Goal: Transaction & Acquisition: Purchase product/service

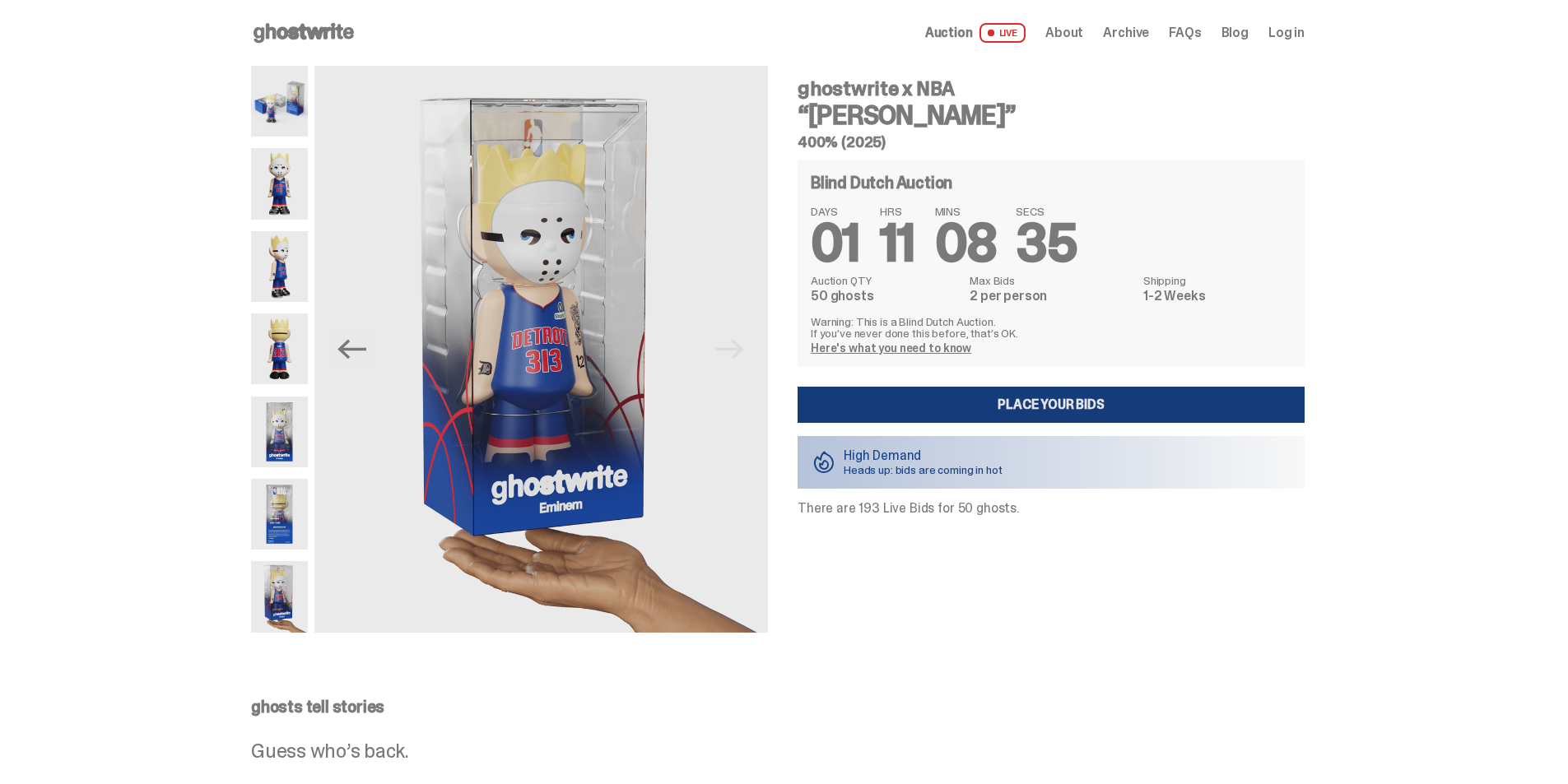
click at [1068, 408] on link "Place your Bids" at bounding box center [1050, 405] width 507 height 37
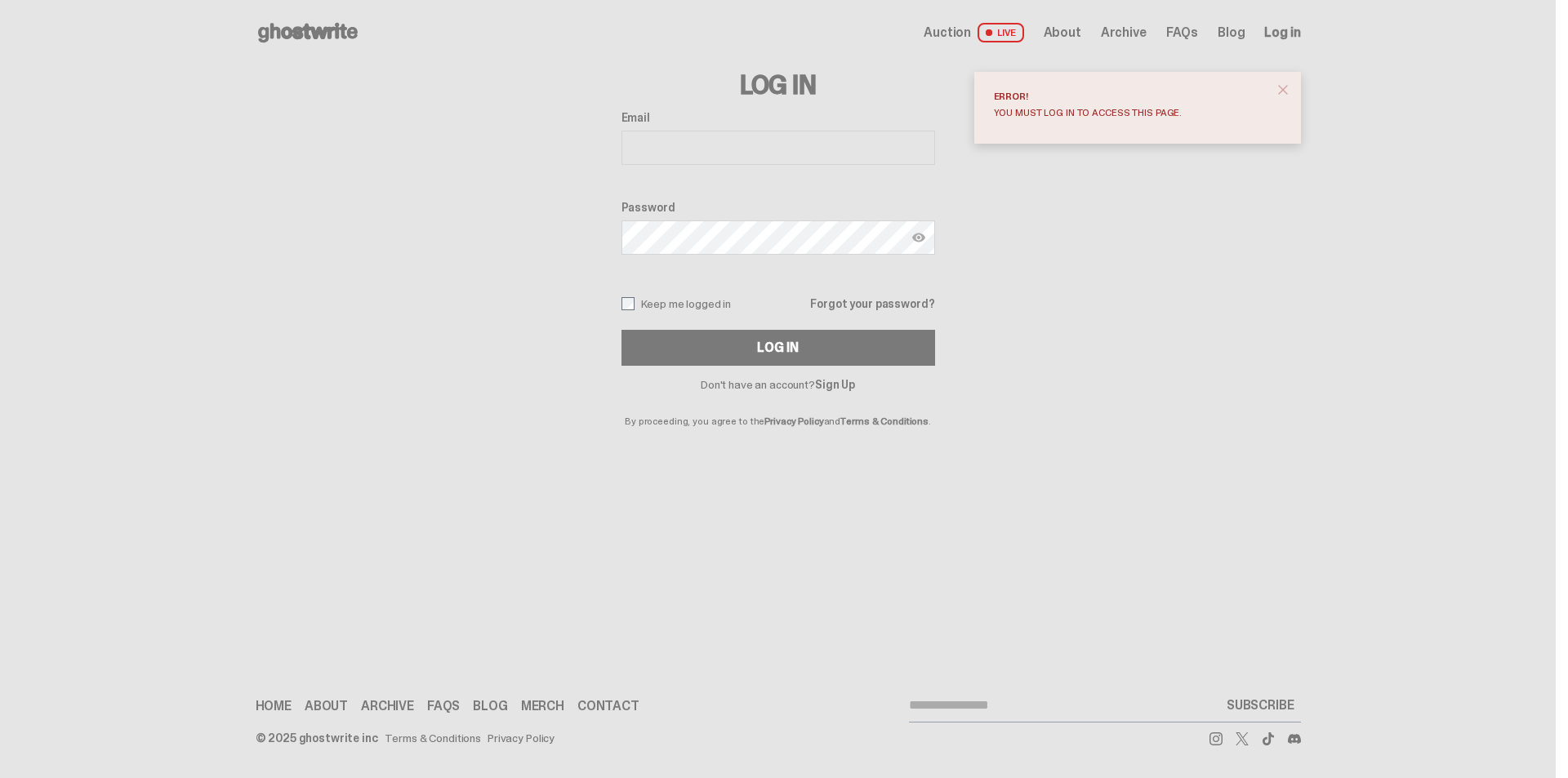
click at [1277, 87] on span "close" at bounding box center [1282, 89] width 16 height 16
click at [841, 388] on link "Sign Up" at bounding box center [835, 384] width 40 height 14
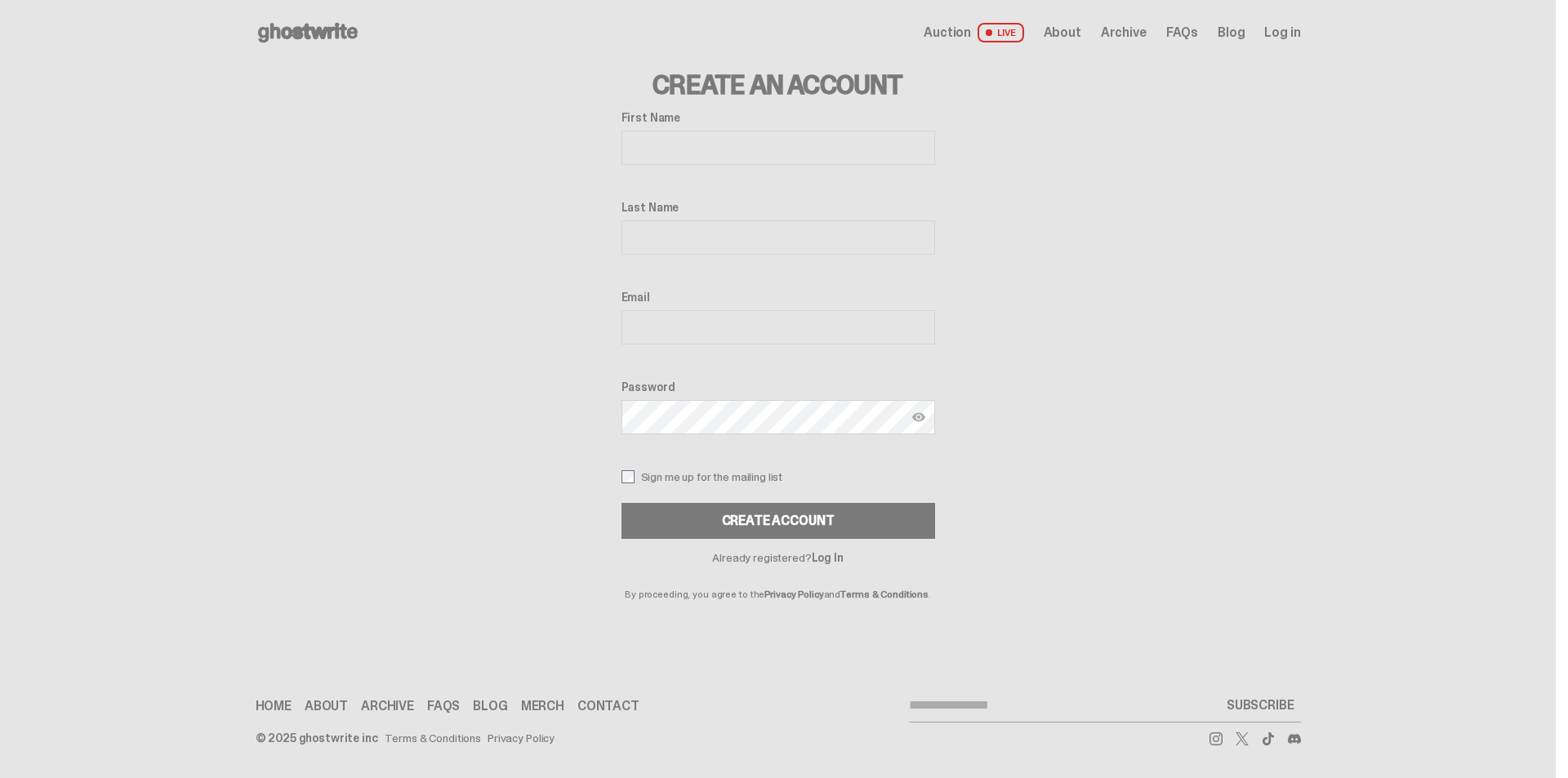
click at [657, 154] on input "First Name" at bounding box center [778, 148] width 314 height 34
type input "*********"
click at [690, 233] on input "Last Name" at bounding box center [778, 238] width 314 height 34
type input "**********"
click at [685, 330] on input "Email" at bounding box center [778, 327] width 314 height 34
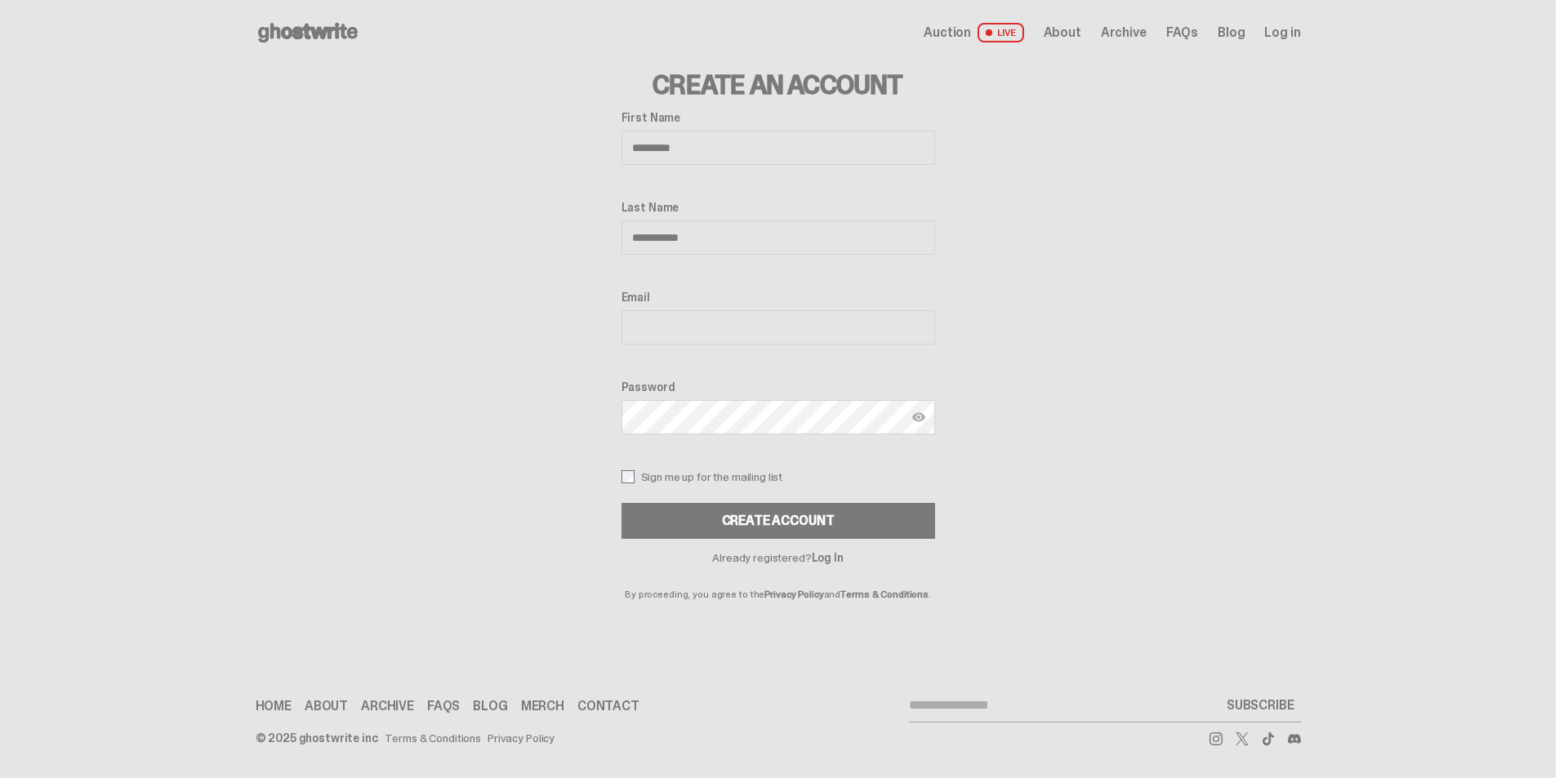
type input "**********"
click at [919, 421] on img at bounding box center [919, 418] width 13 height 13
click at [785, 531] on button "Create Account" at bounding box center [778, 521] width 314 height 36
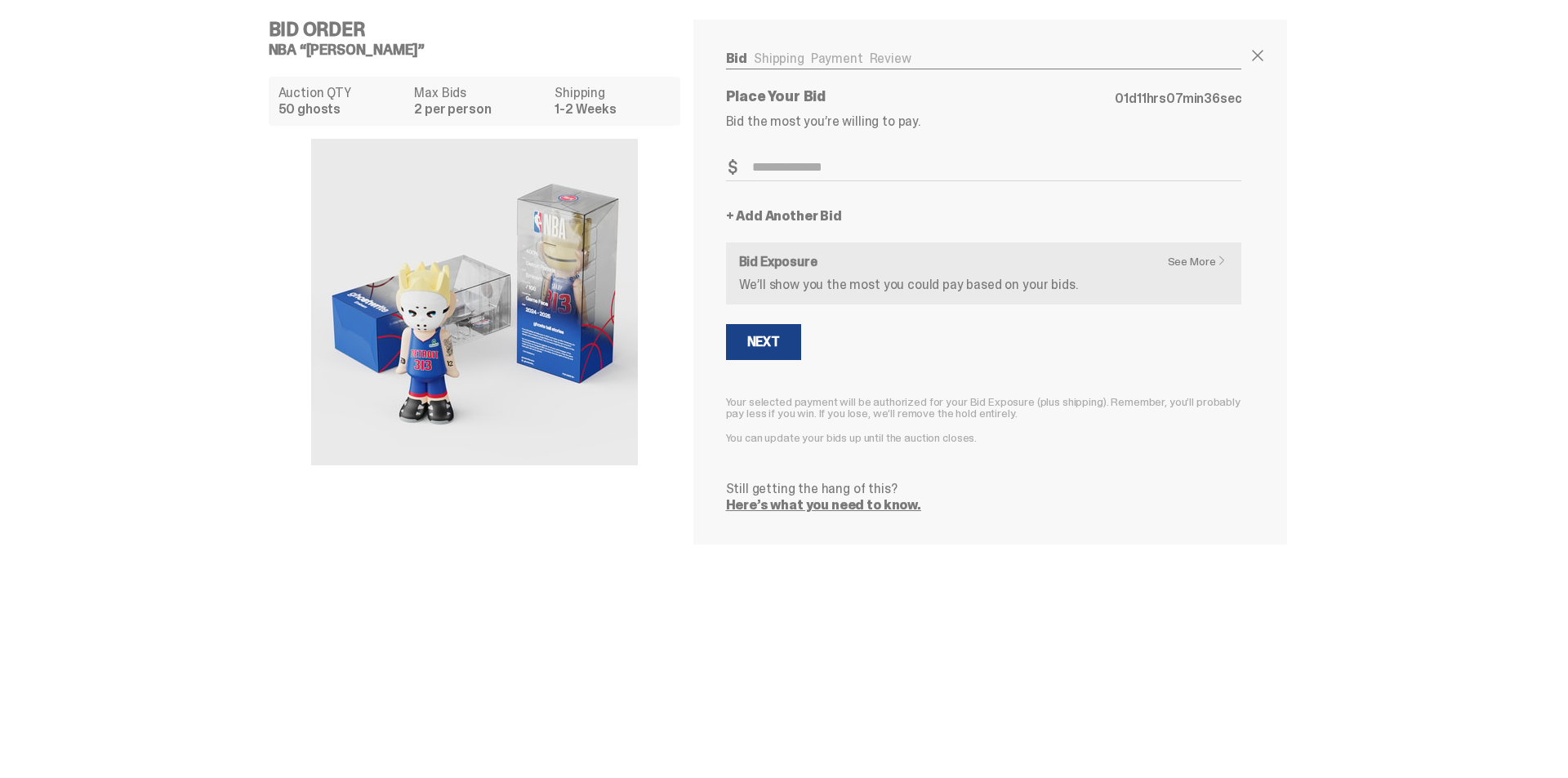
click at [1203, 270] on div "See More Bid Exposure We’ll show you the most you could pay based on your bids." at bounding box center [984, 273] width 490 height 36
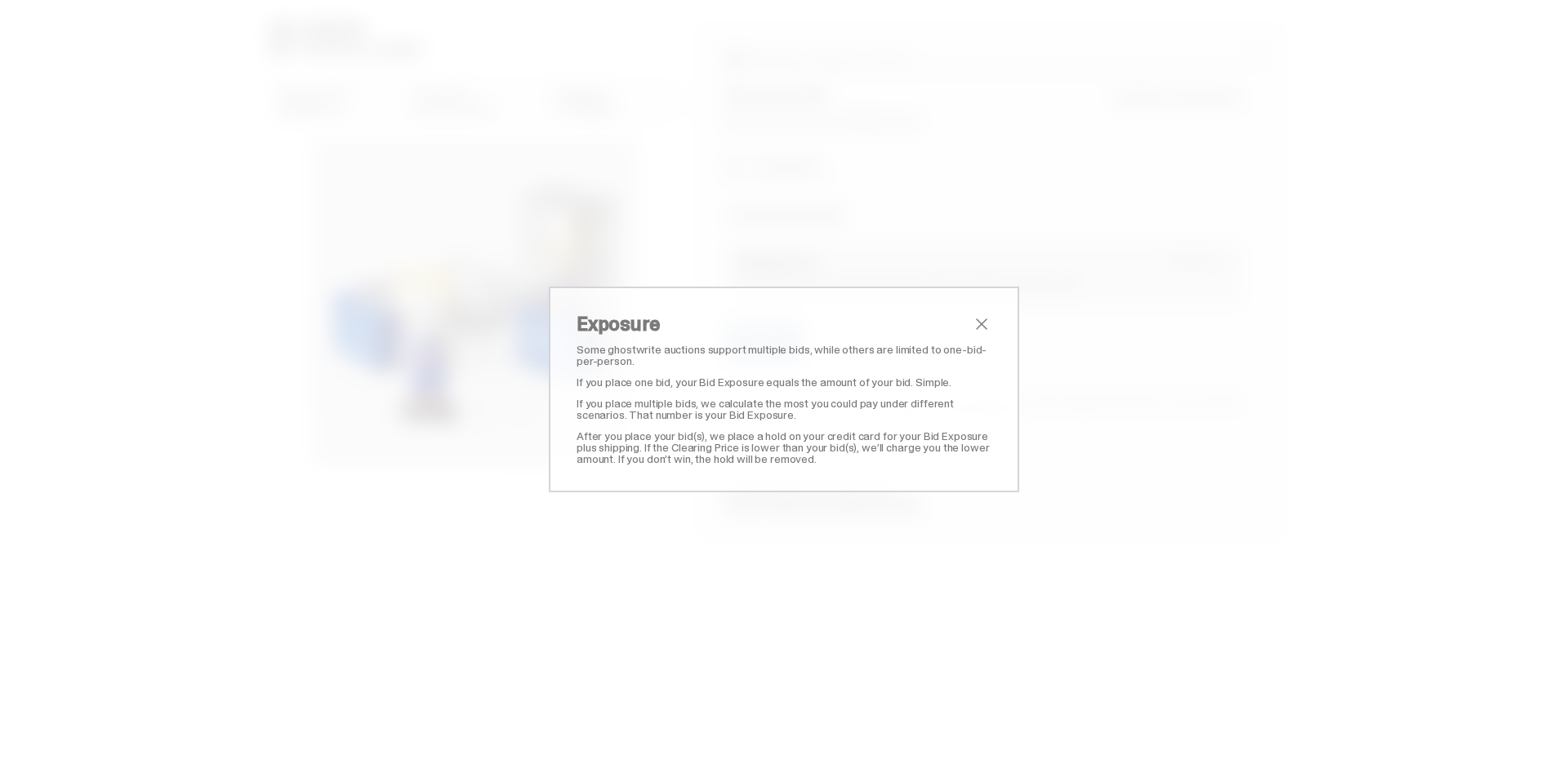
click at [973, 324] on span "close" at bounding box center [981, 324] width 19 height 19
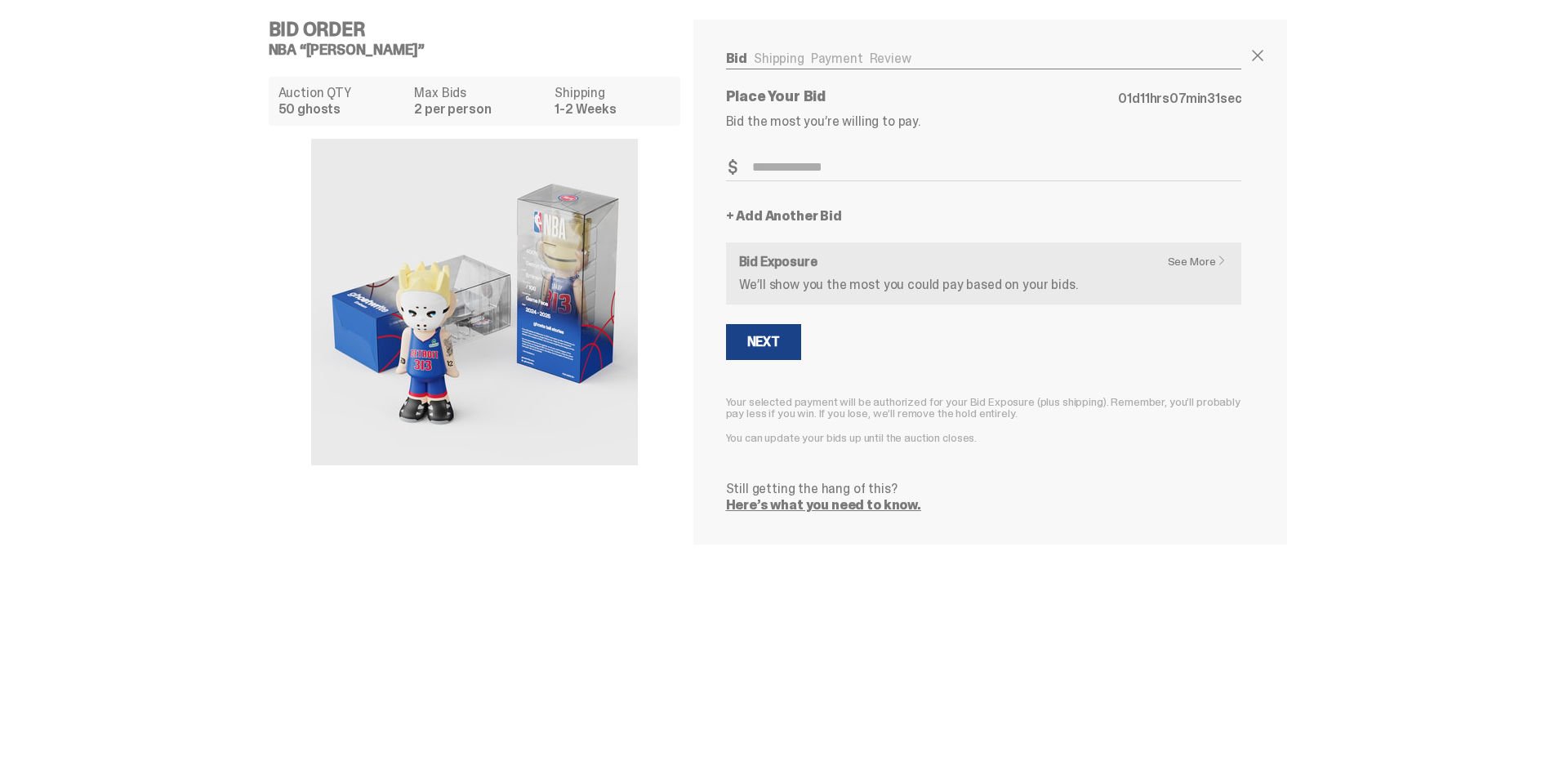
click at [785, 62] on ul "Bid Shipping Payment Review" at bounding box center [984, 60] width 516 height 16
click at [838, 60] on ul "Bid Shipping Payment Review" at bounding box center [984, 60] width 516 height 16
drag, startPoint x: 881, startPoint y: 58, endPoint x: 855, endPoint y: 63, distance: 26.5
click at [882, 58] on ul "Bid Shipping Payment Review" at bounding box center [984, 60] width 516 height 16
click at [1252, 58] on span at bounding box center [1257, 55] width 19 height 19
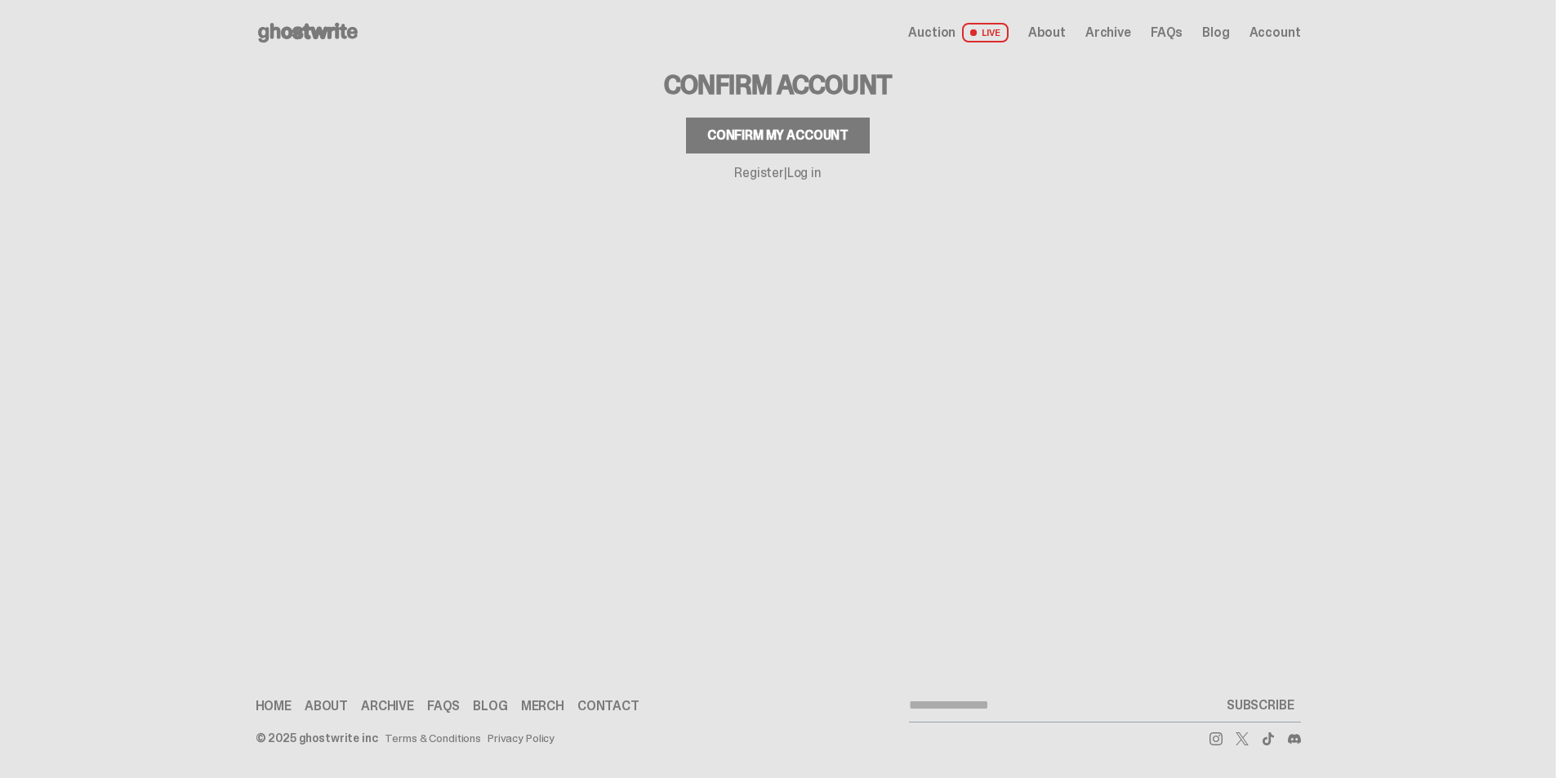
click at [835, 143] on button "Confirm my account" at bounding box center [777, 136] width 184 height 36
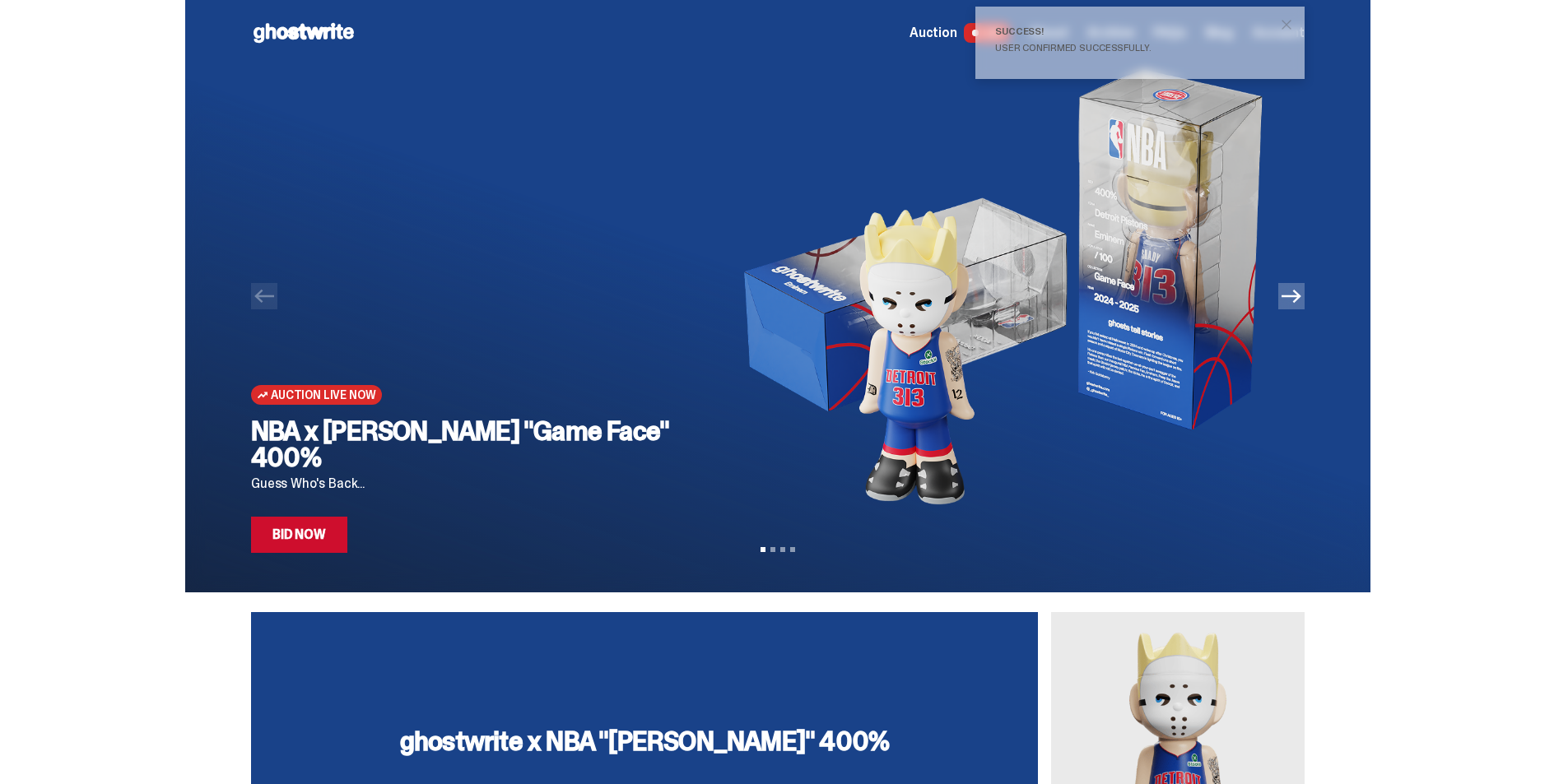
click at [1291, 25] on span "close" at bounding box center [1286, 24] width 16 height 16
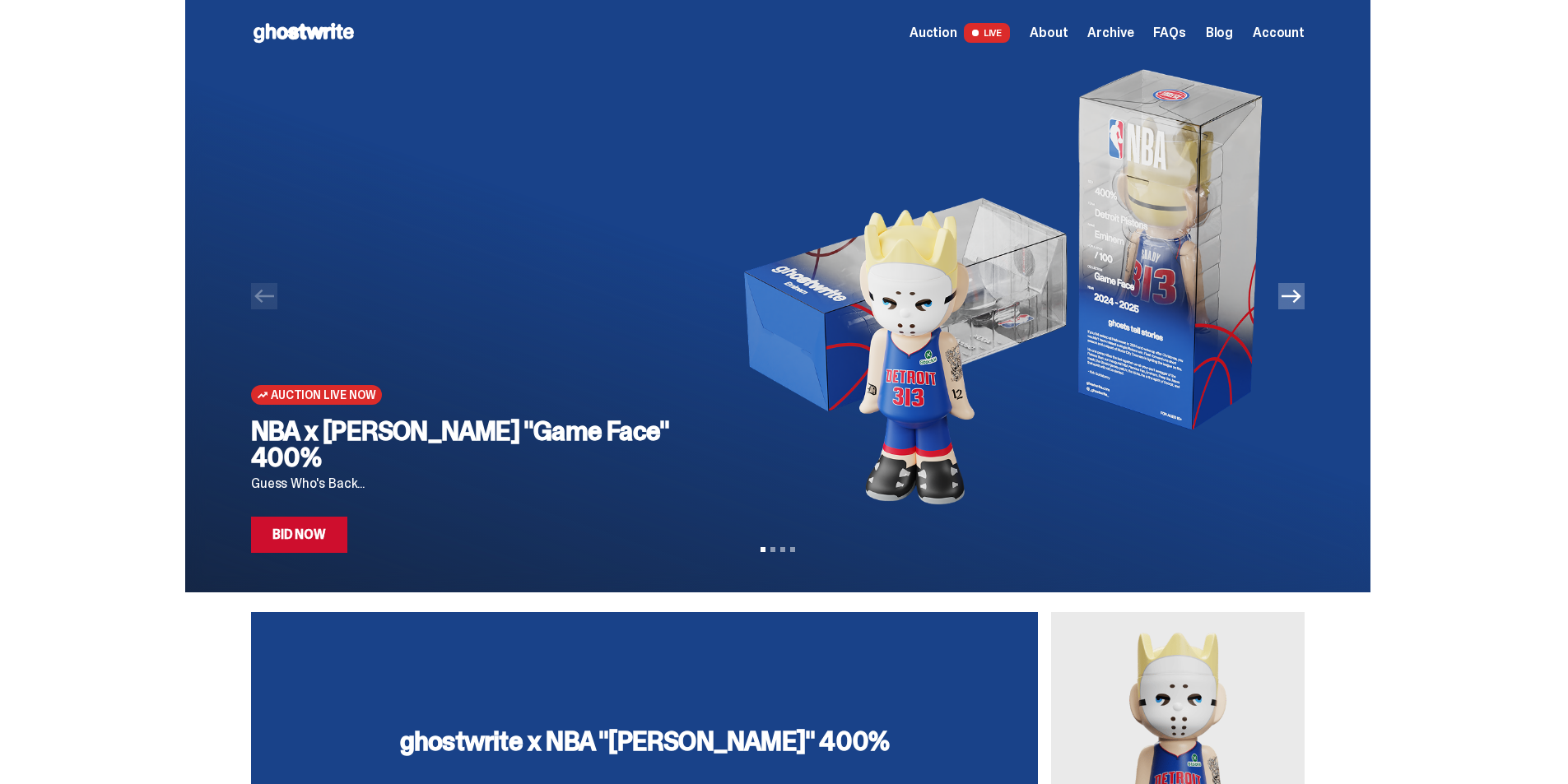
click at [1288, 301] on icon "Next" at bounding box center [1291, 296] width 19 height 19
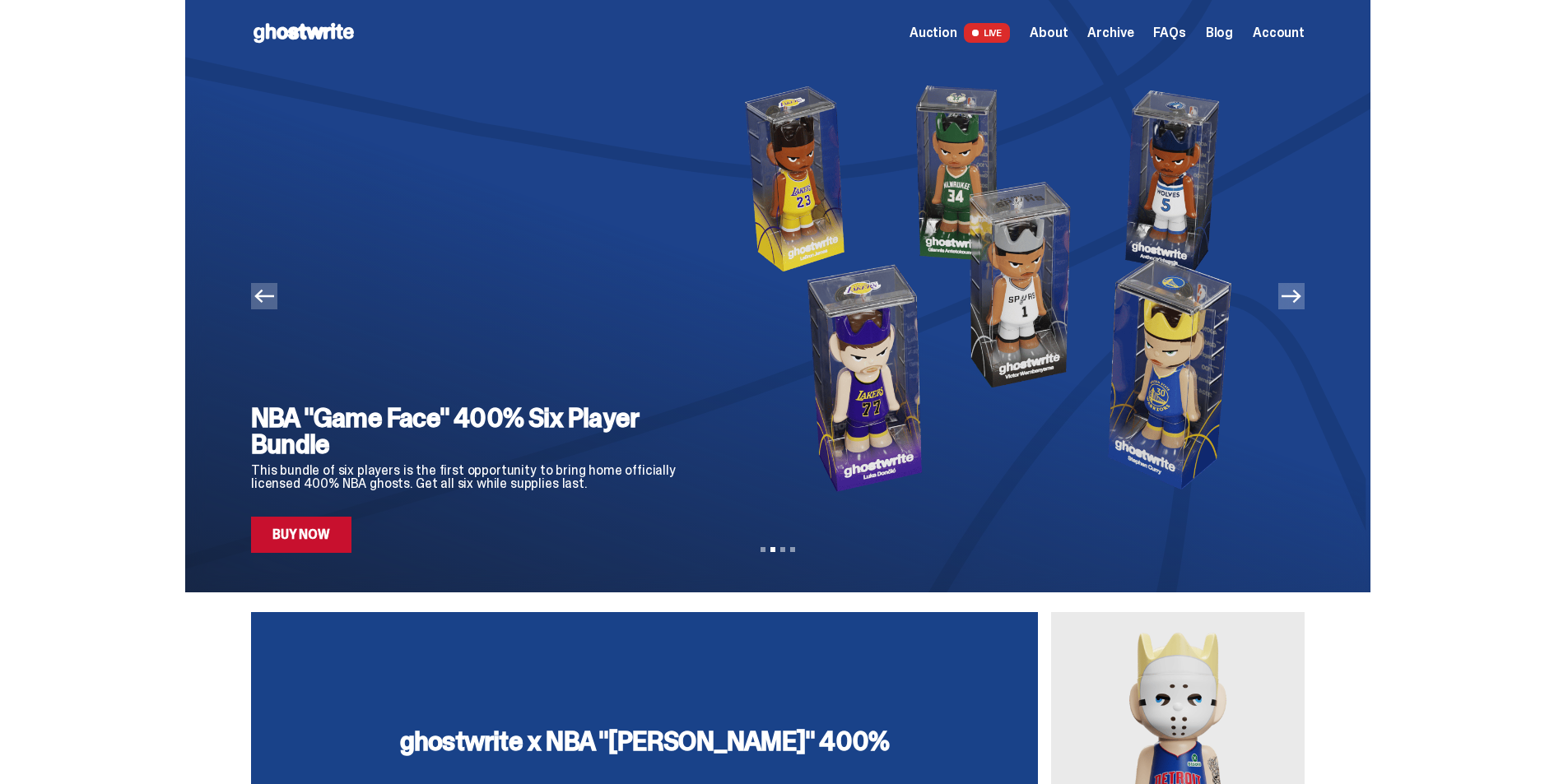
click at [1293, 297] on icon "Next" at bounding box center [1291, 297] width 19 height 13
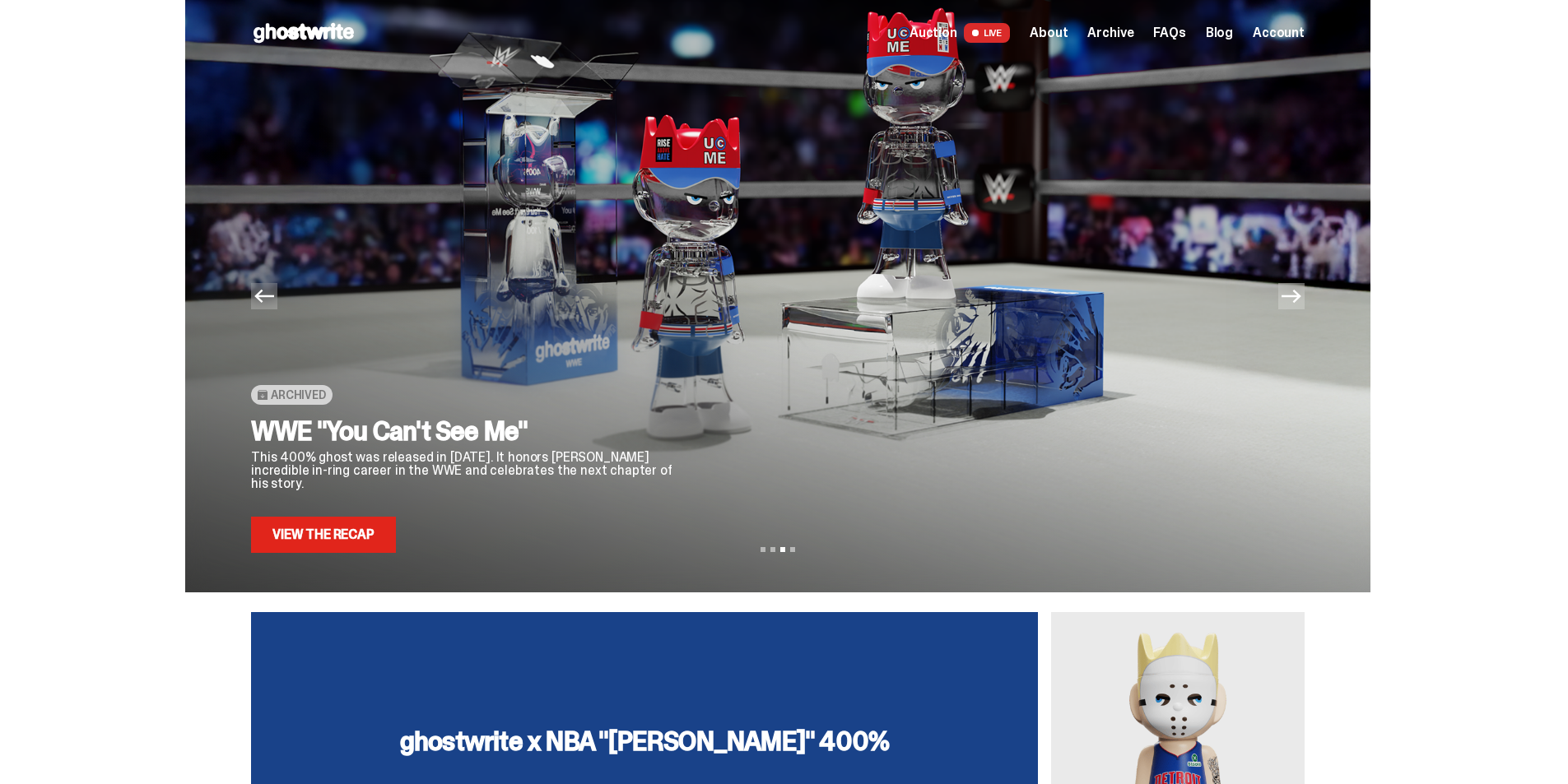
click at [1294, 296] on icon "Next" at bounding box center [1291, 297] width 19 height 13
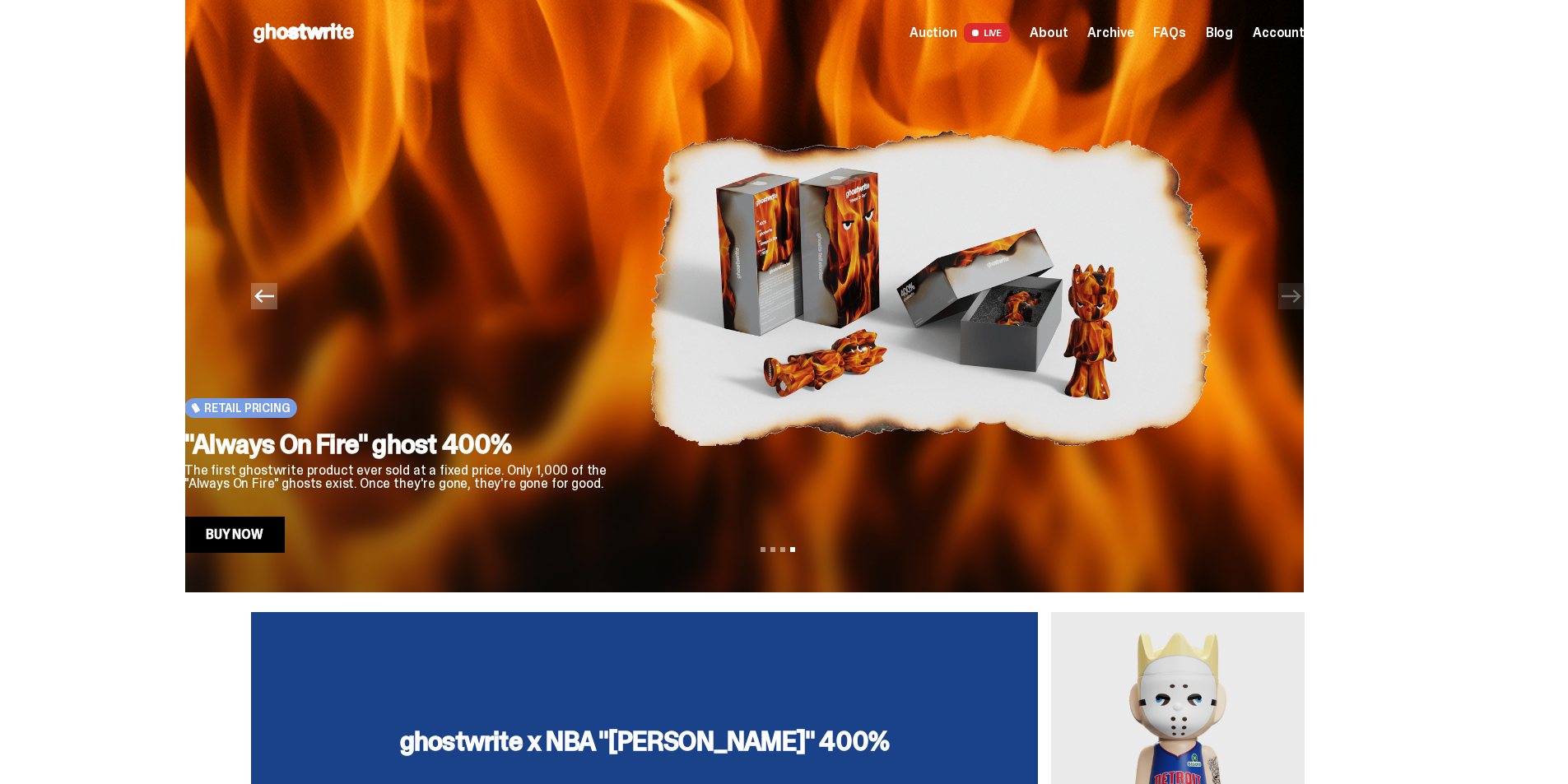
click at [650, 326] on img at bounding box center [930, 287] width 562 height 444
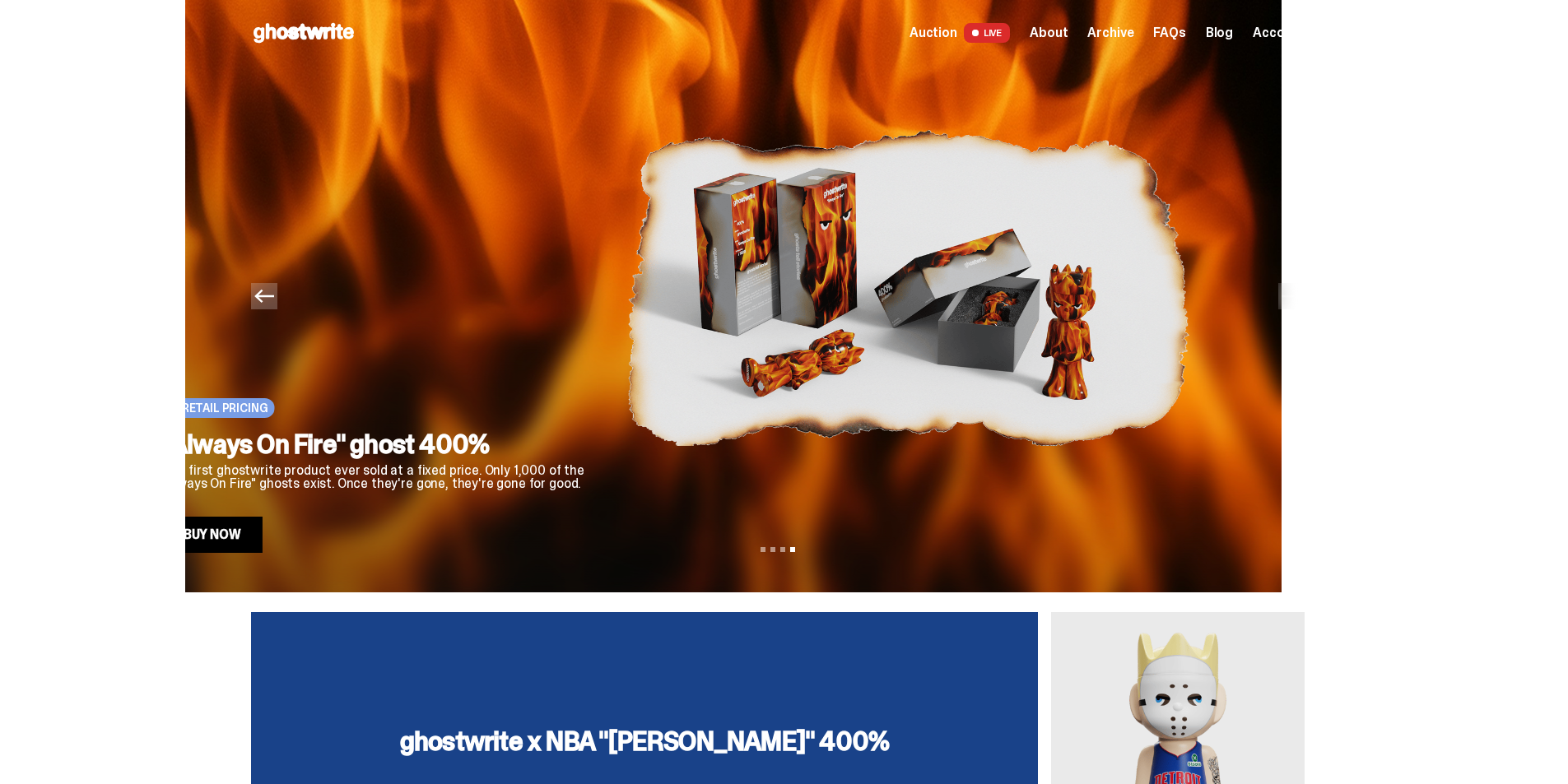
click at [600, 288] on div "Retail Pricing "Always On Fire" ghost 400% The first ghostwrite product ever so…" at bounding box center [381, 309] width 439 height 487
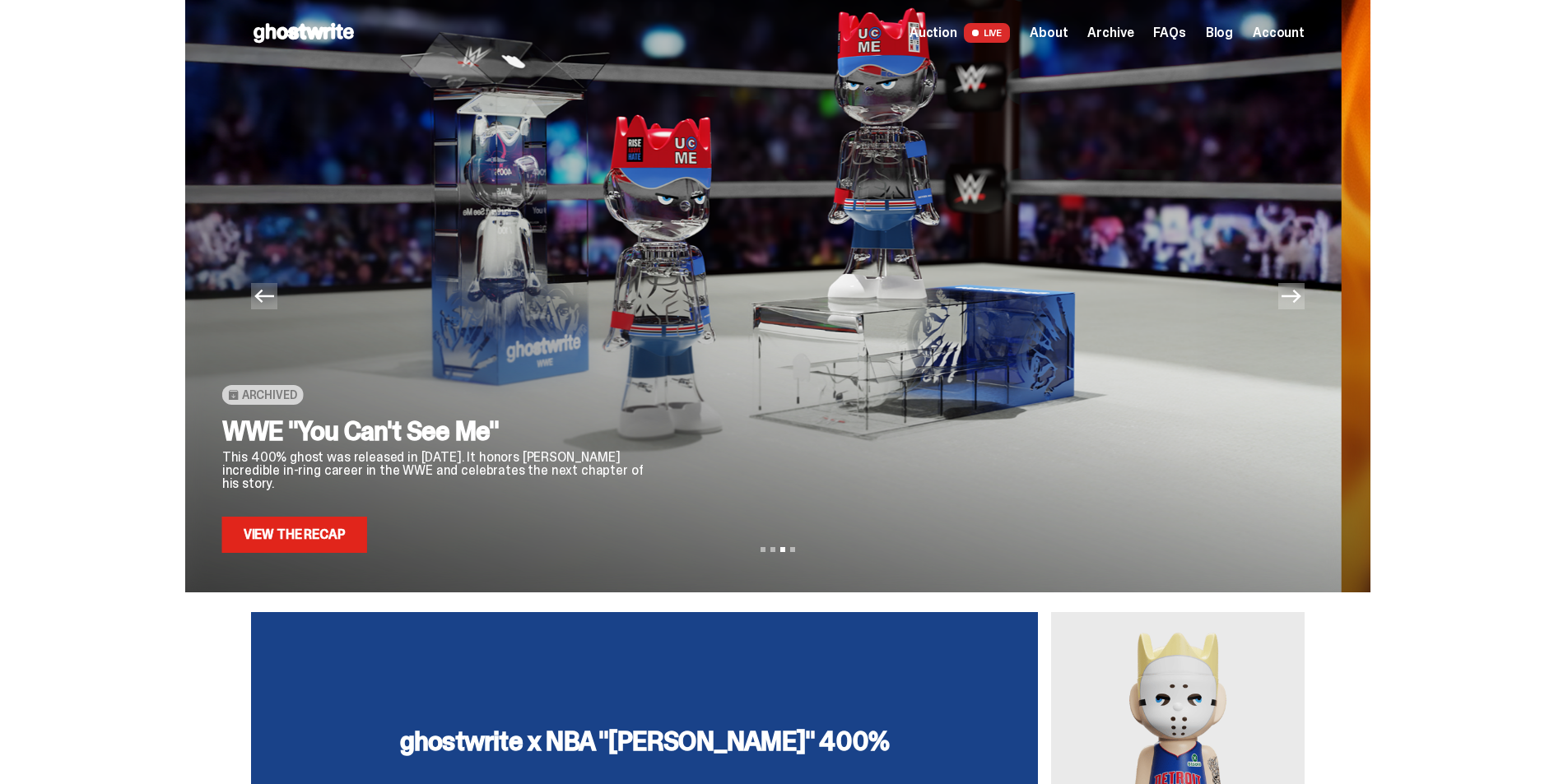
click at [1423, 234] on div "Auction Live Now NBA x Eminem "Game Face" 400% Guess Who's Back... Bid Now NBA …" at bounding box center [778, 296] width 1555 height 592
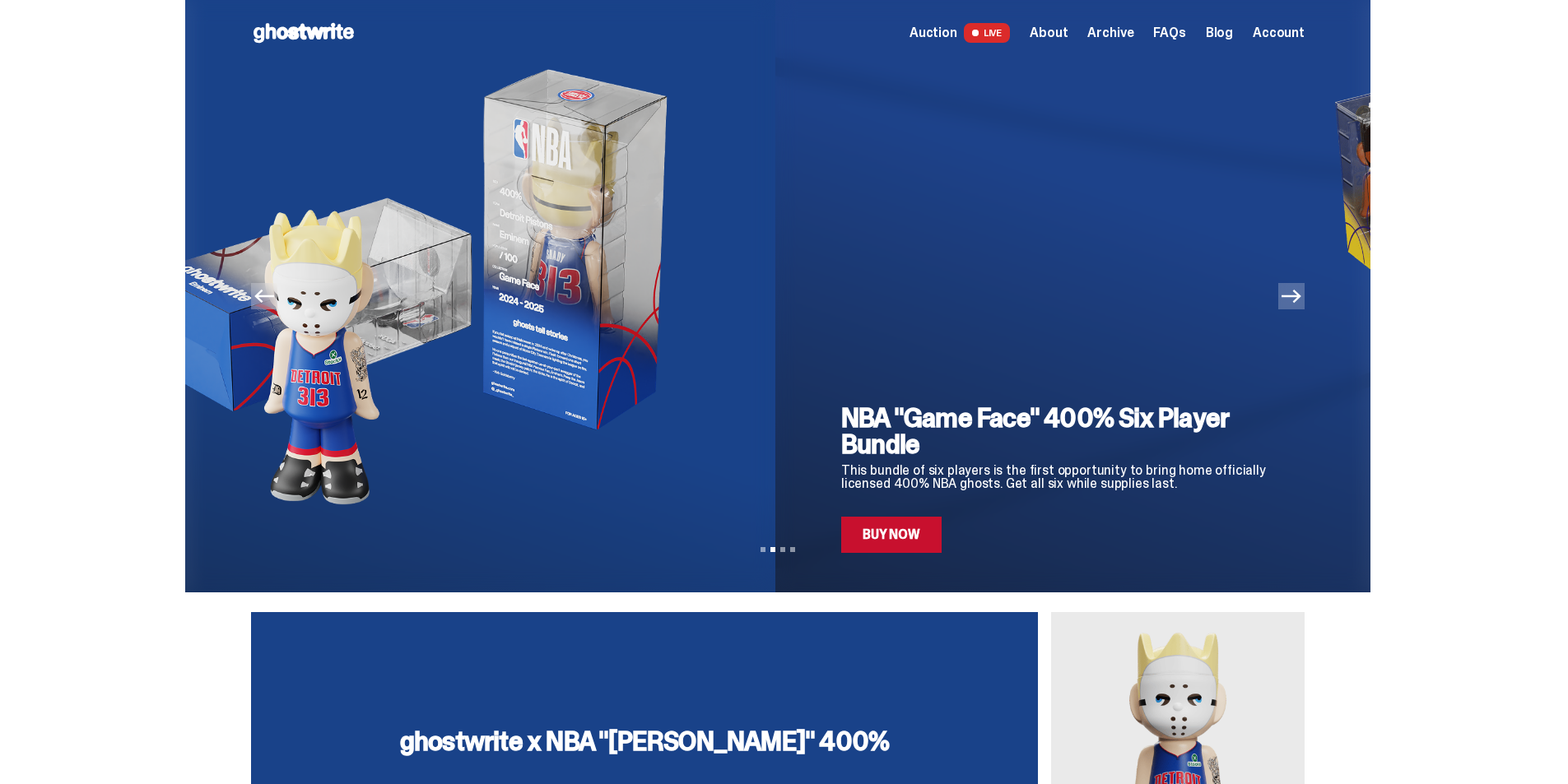
click at [1395, 236] on div "Auction Live Now NBA x Eminem "Game Face" 400% Guess Who's Back... Bid Now NBA …" at bounding box center [778, 296] width 1555 height 592
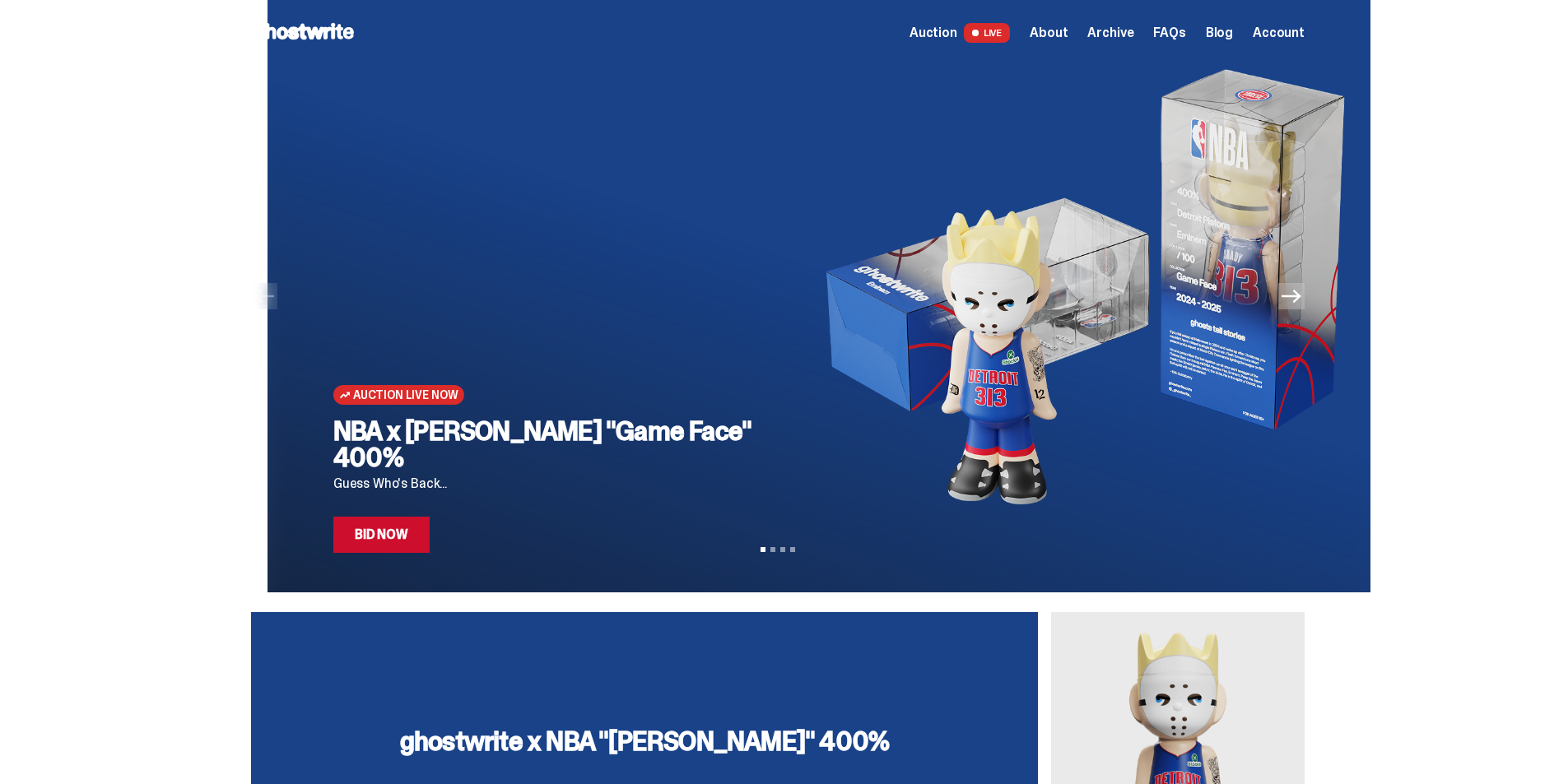
click at [1412, 379] on div "Auction Live Now NBA x Eminem "Game Face" 400% Guess Who's Back... Bid Now NBA …" at bounding box center [778, 296] width 1555 height 592
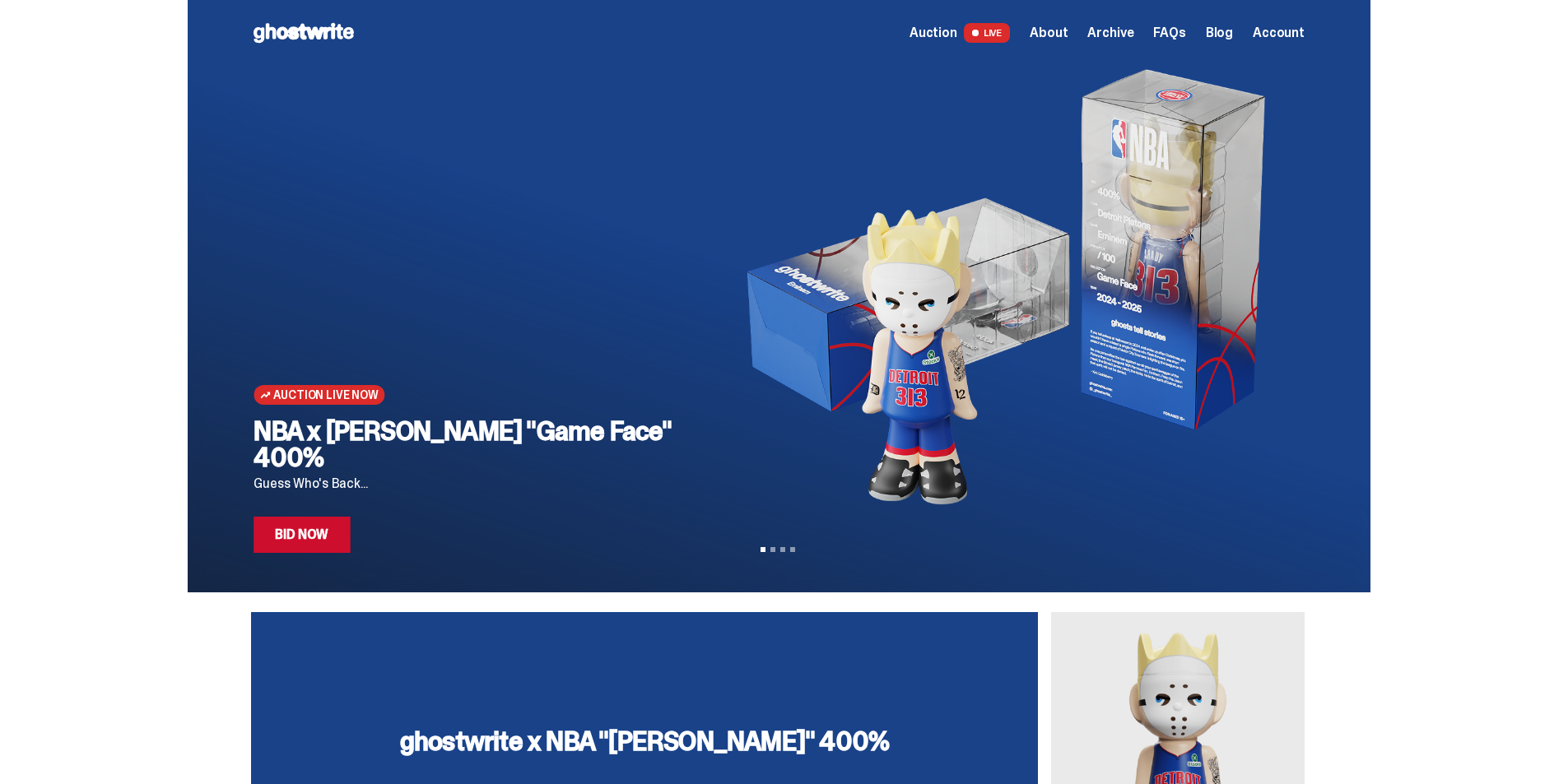
click at [957, 35] on span "Auction" at bounding box center [934, 33] width 48 height 13
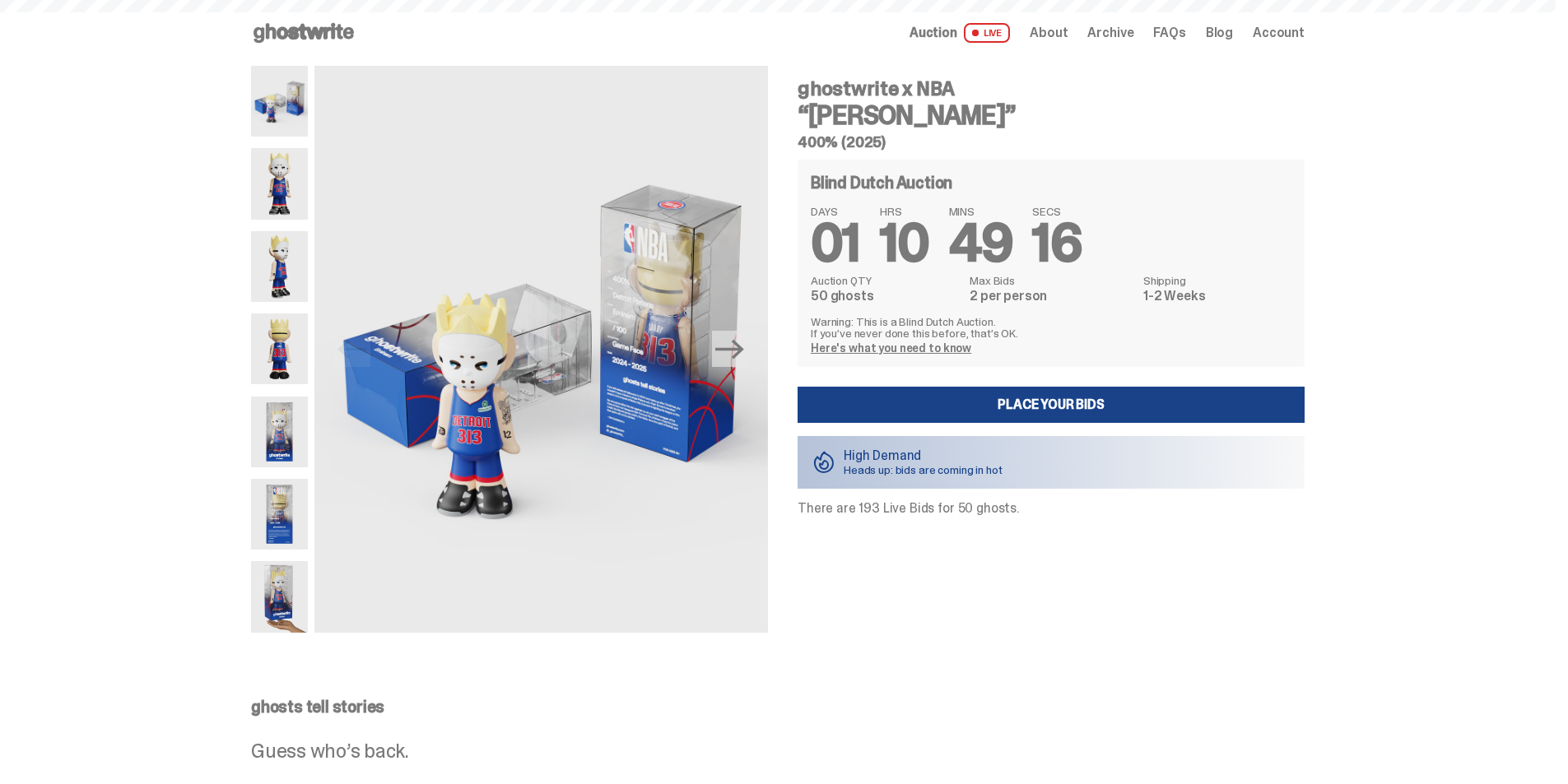
click at [1009, 33] on span "LIVE" at bounding box center [987, 33] width 47 height 19
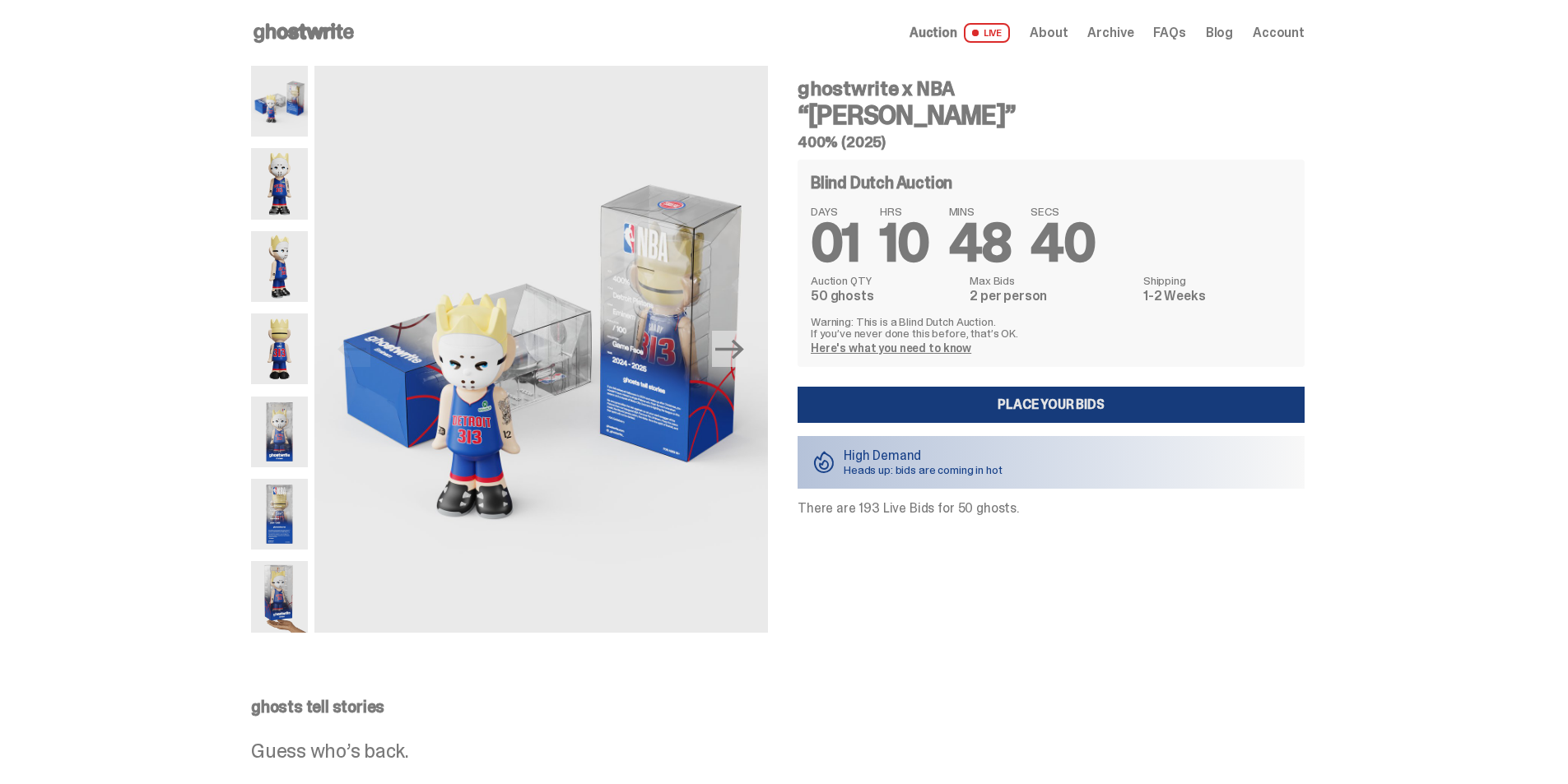
click at [1028, 410] on link "Place your Bids" at bounding box center [1050, 405] width 507 height 37
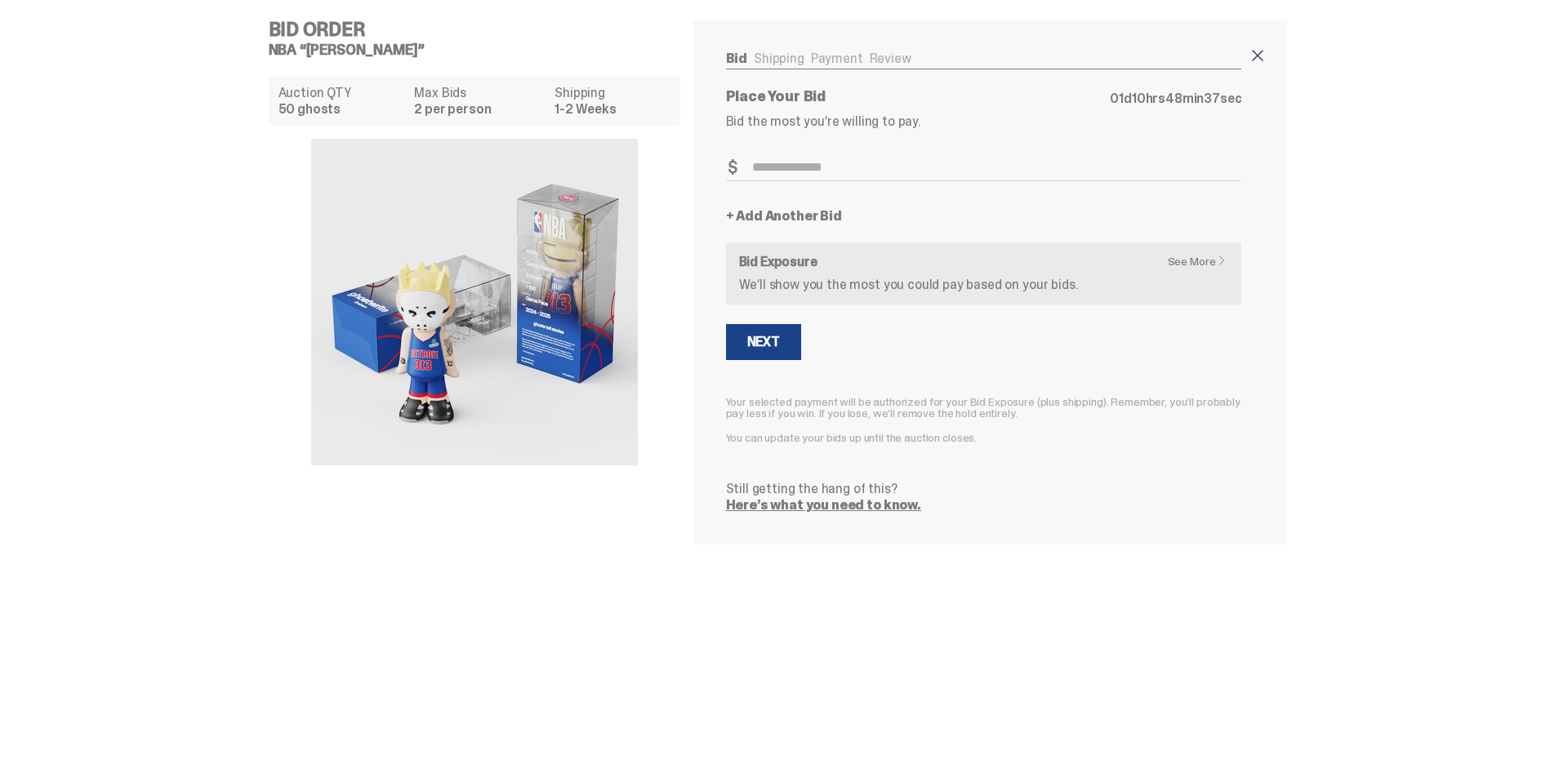
click at [1254, 55] on span at bounding box center [1257, 55] width 19 height 19
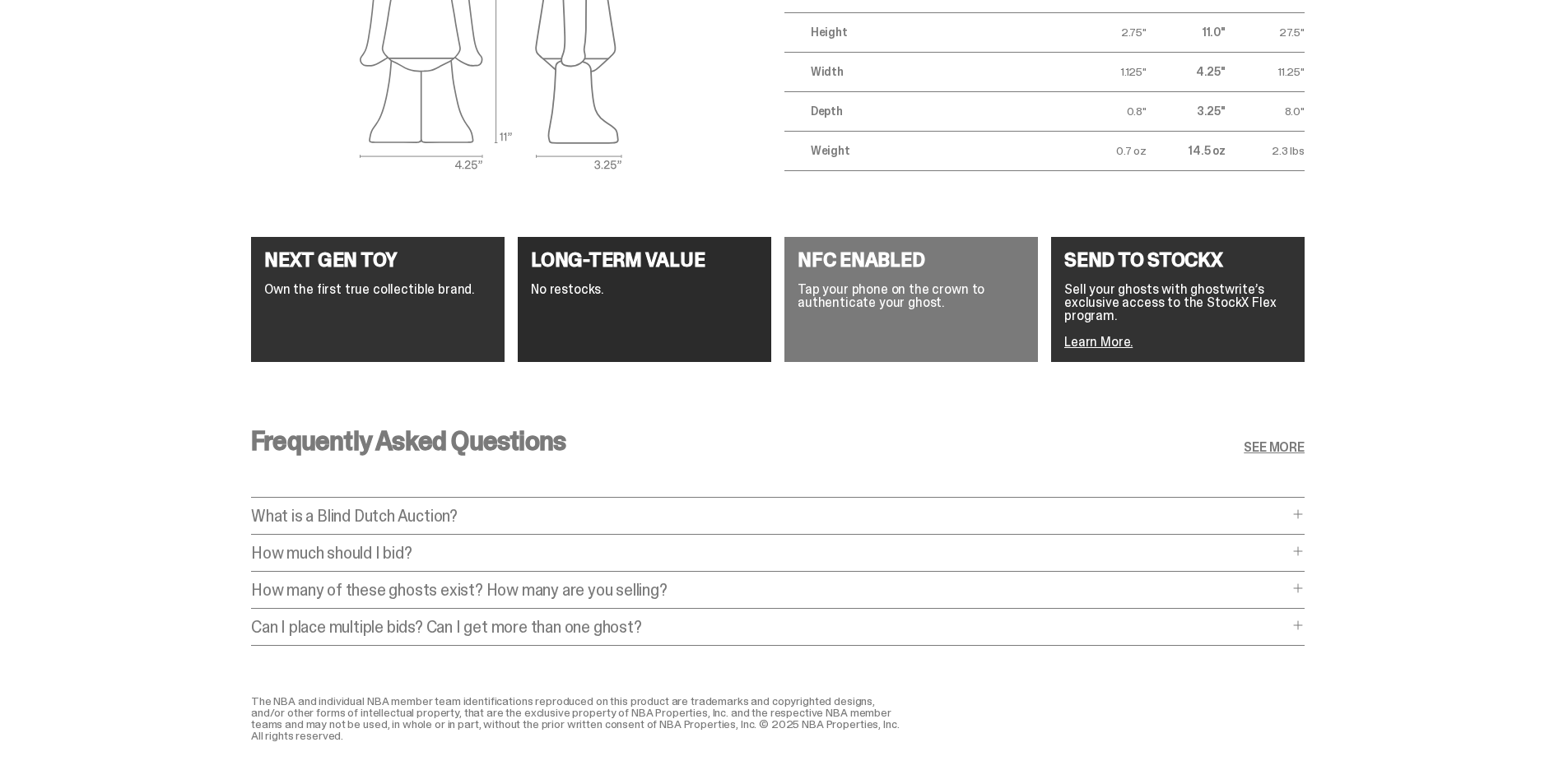
scroll to position [3052, 0]
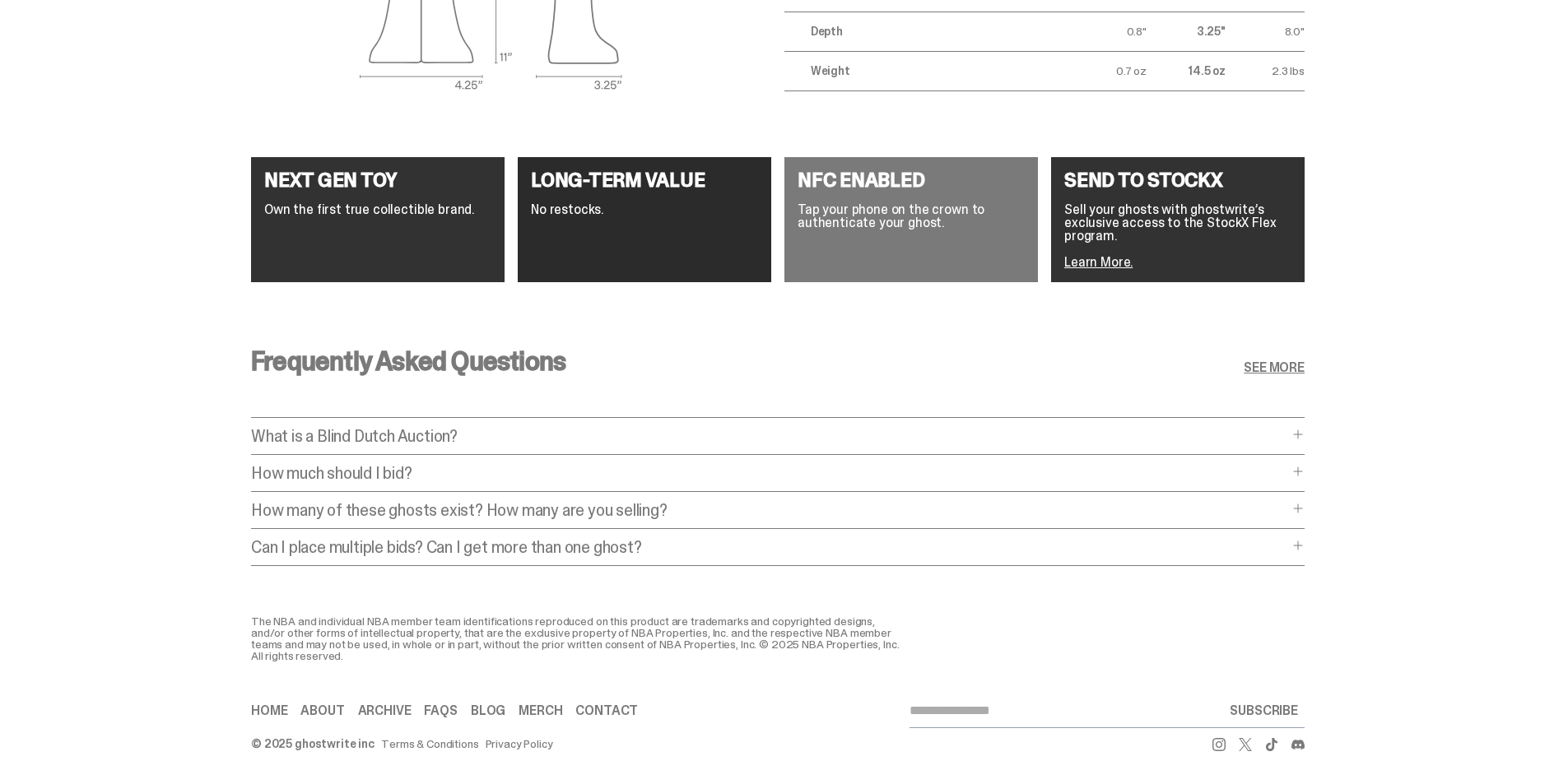
click at [378, 428] on p "What is a Blind Dutch Auction?" at bounding box center [769, 435] width 1037 height 16
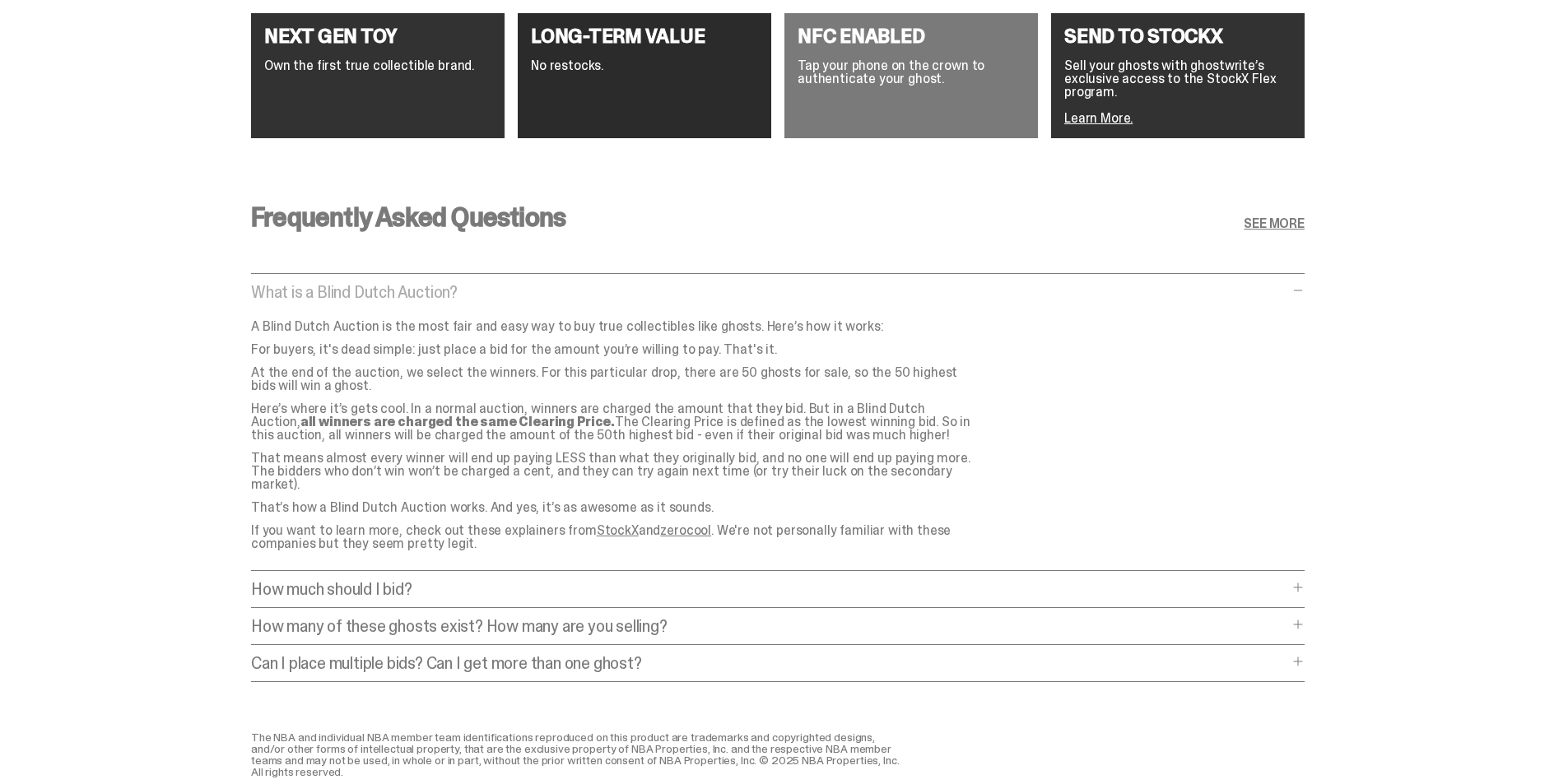
scroll to position [3299, 0]
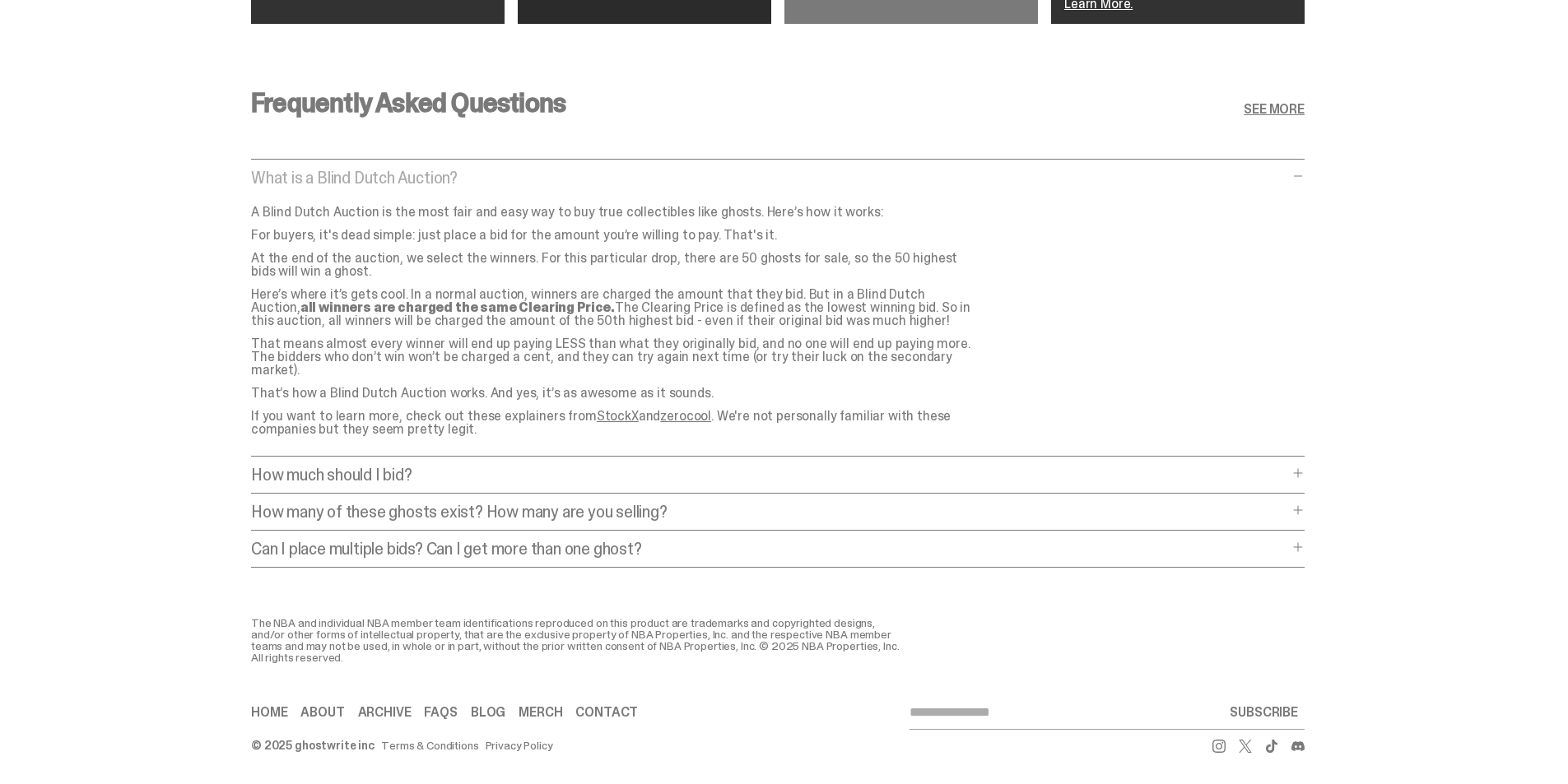
click at [1321, 297] on div "Frequently Asked Questions SEE MORE What is a Blind Dutch Auction? What is a Bl…" at bounding box center [778, 333] width 1555 height 566
click at [1298, 114] on link "SEE MORE" at bounding box center [1273, 110] width 61 height 13
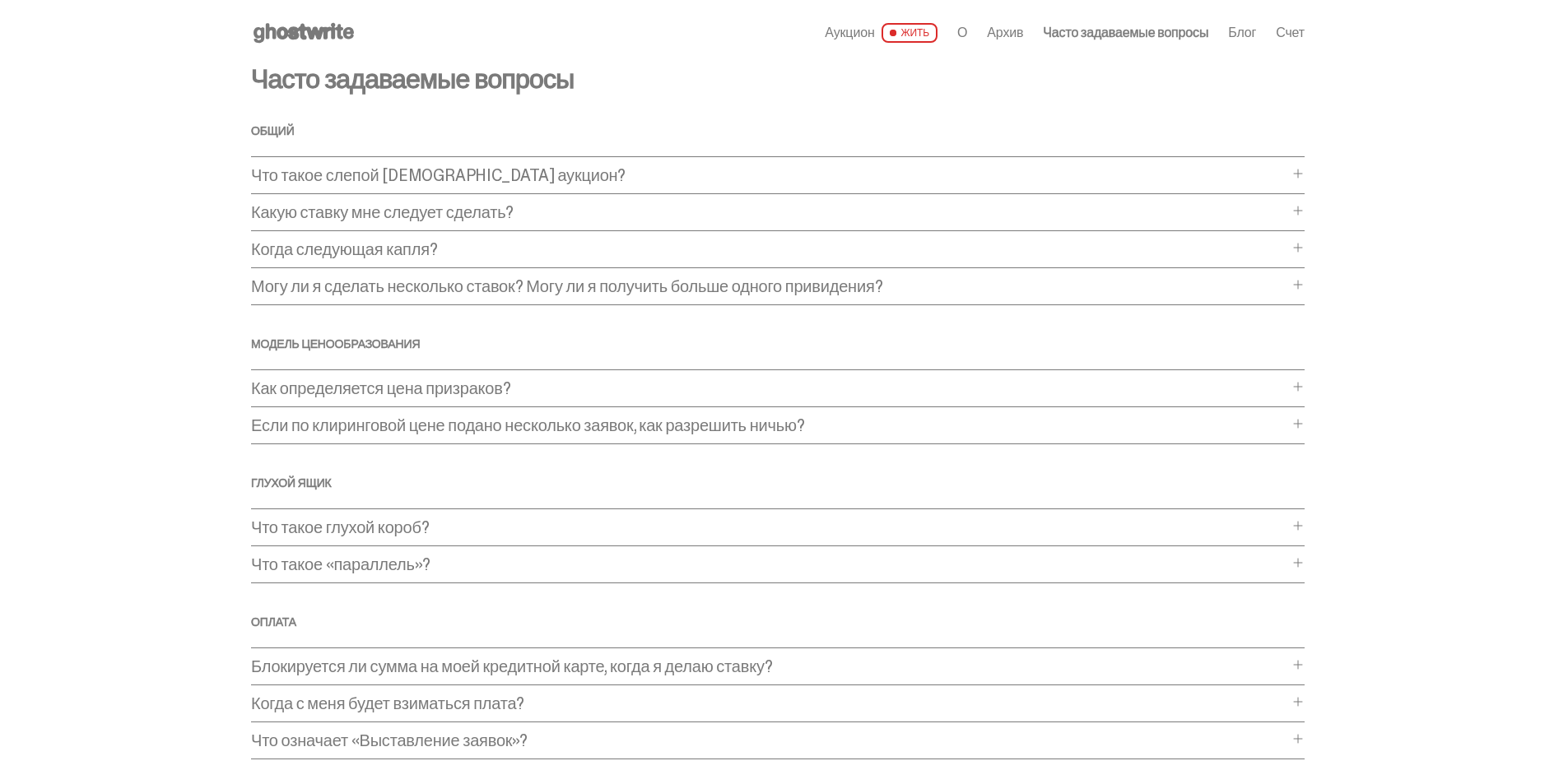
click at [1379, 173] on main "Что-то пошло не так! Держитесь, пока мы не вернемся на правильный путь. Часто з…" at bounding box center [778, 500] width 1555 height 870
click at [438, 254] on font "Когда следующая капля?" at bounding box center [344, 249] width 187 height 21
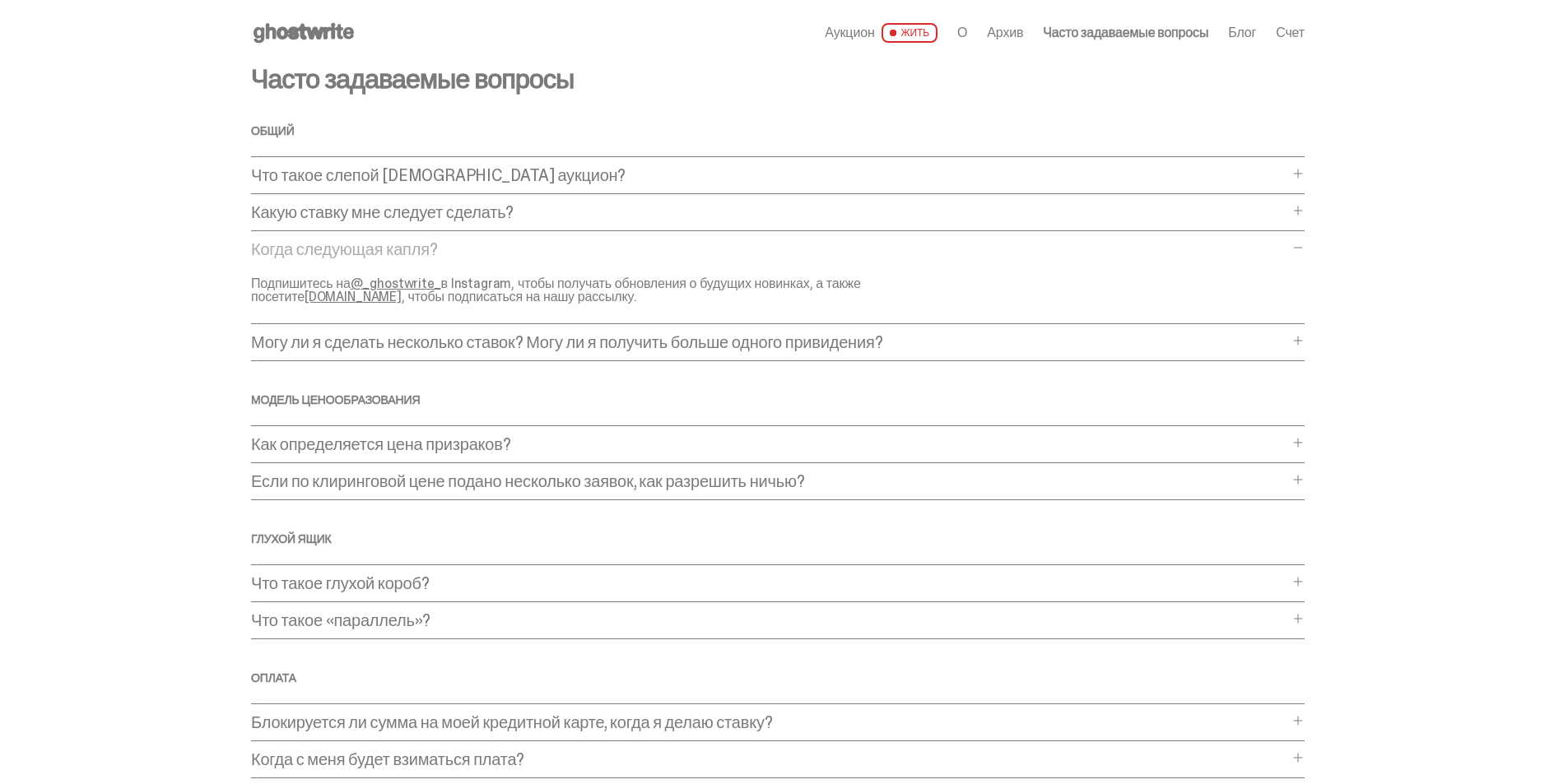
click at [438, 254] on font "Когда следующая капля?" at bounding box center [344, 249] width 187 height 21
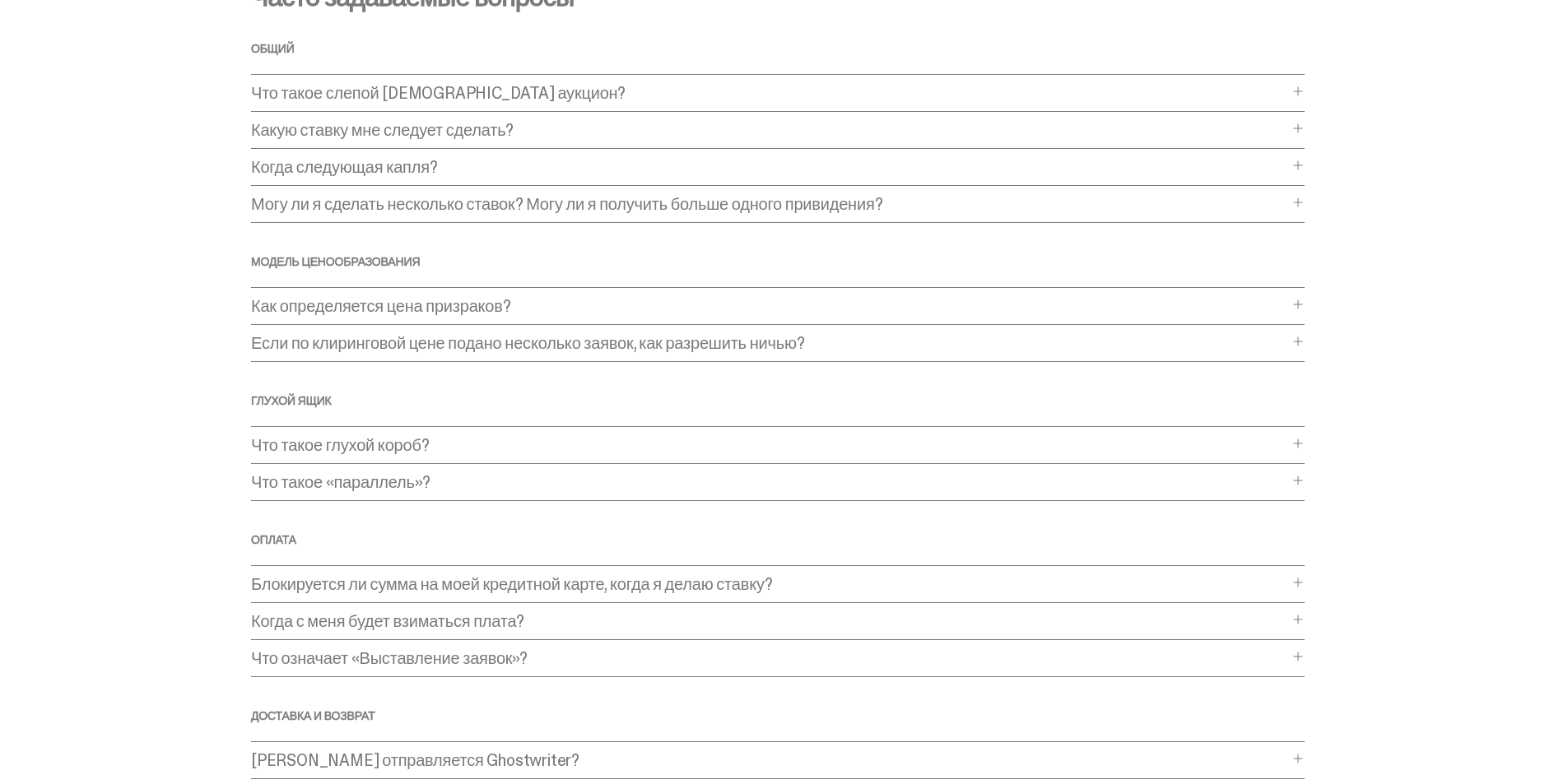
scroll to position [165, 0]
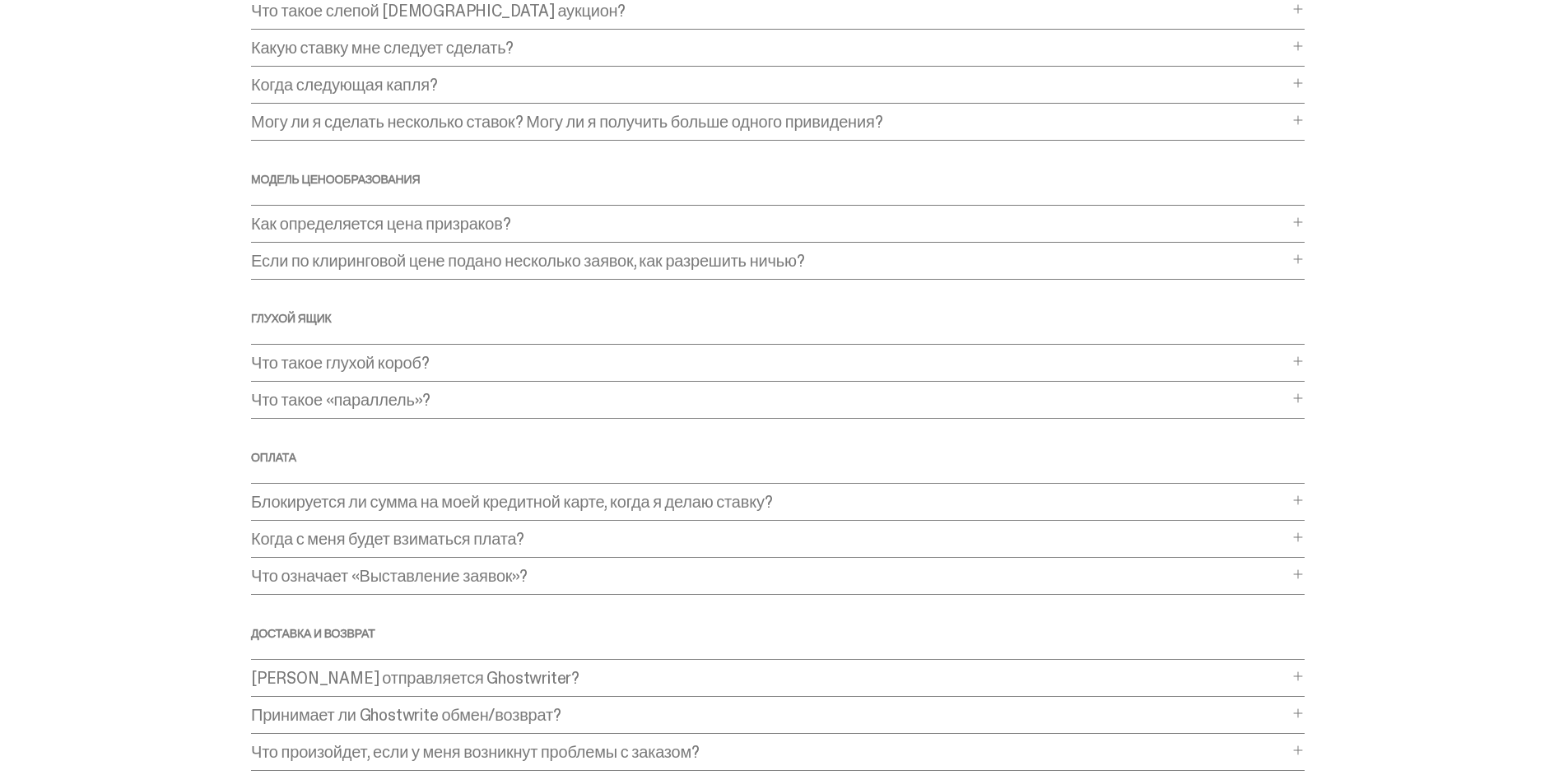
click at [817, 122] on font "Могу ли я сделать несколько ставок? Могу ли я получить больше одного привидения?" at bounding box center [566, 121] width 631 height 21
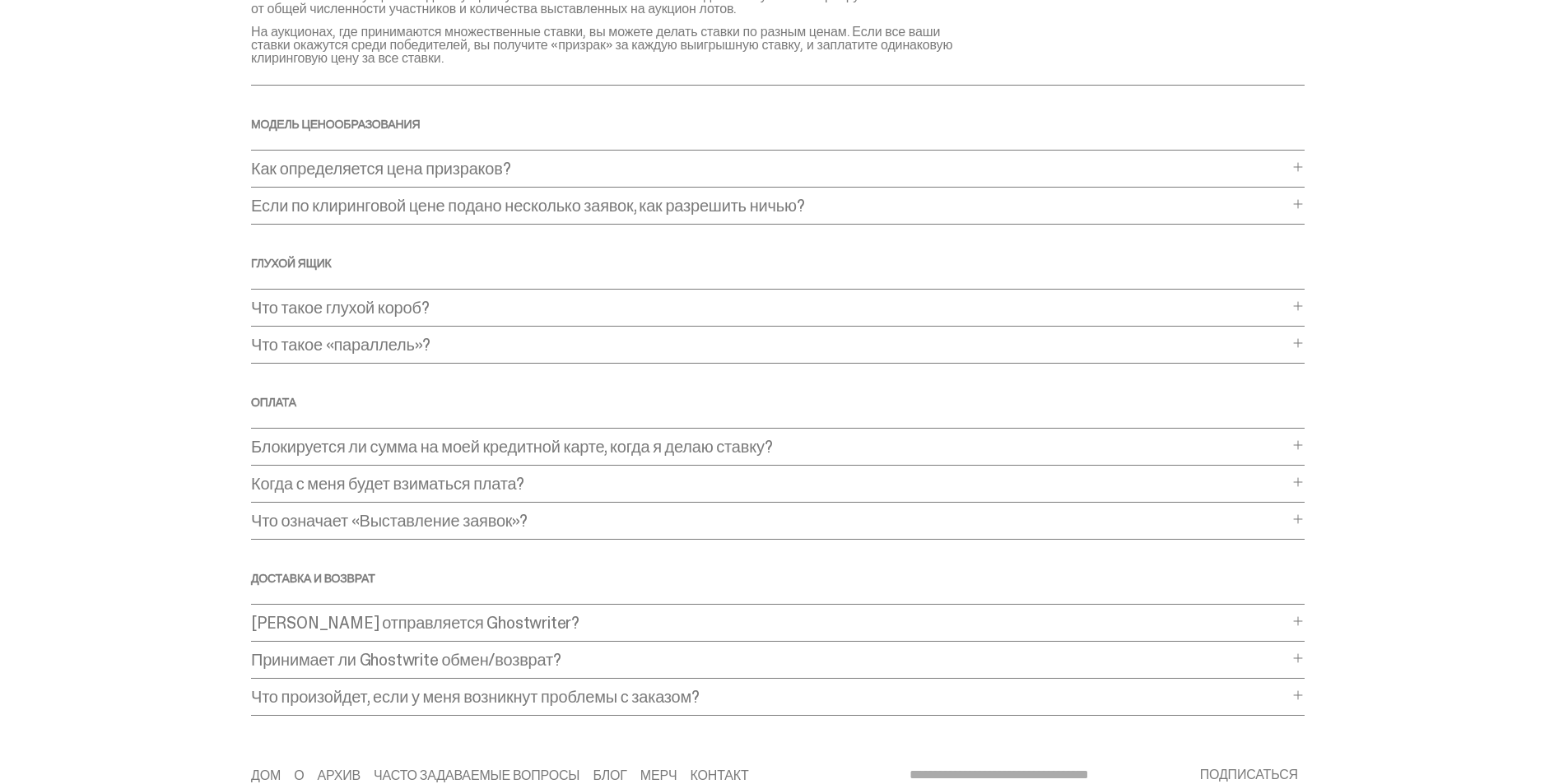
scroll to position [329, 0]
click at [547, 164] on p "Как определяется цена призраков?" at bounding box center [769, 164] width 1037 height 16
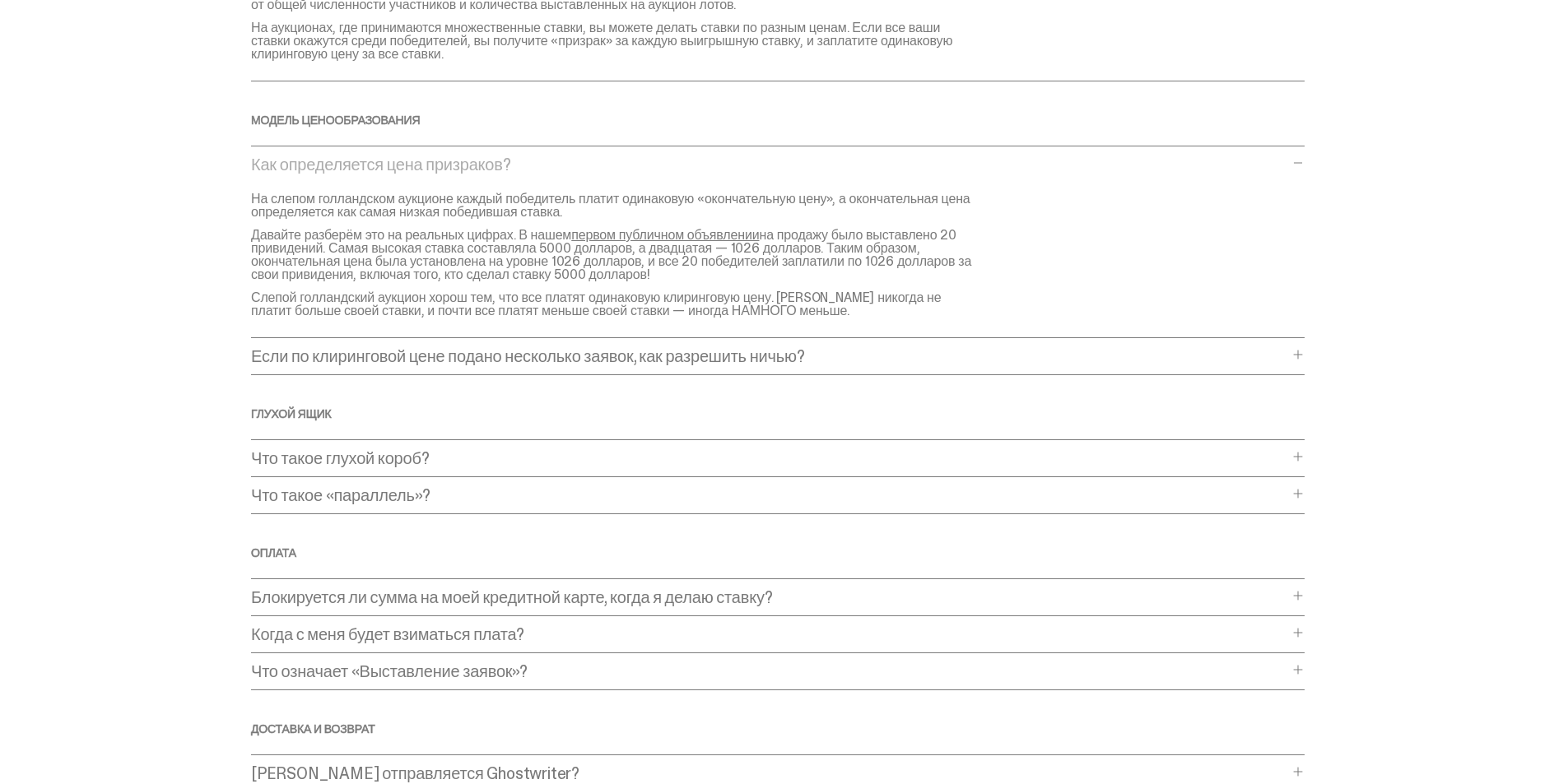
click at [547, 164] on p "Как определяется цена призраков?" at bounding box center [769, 164] width 1037 height 16
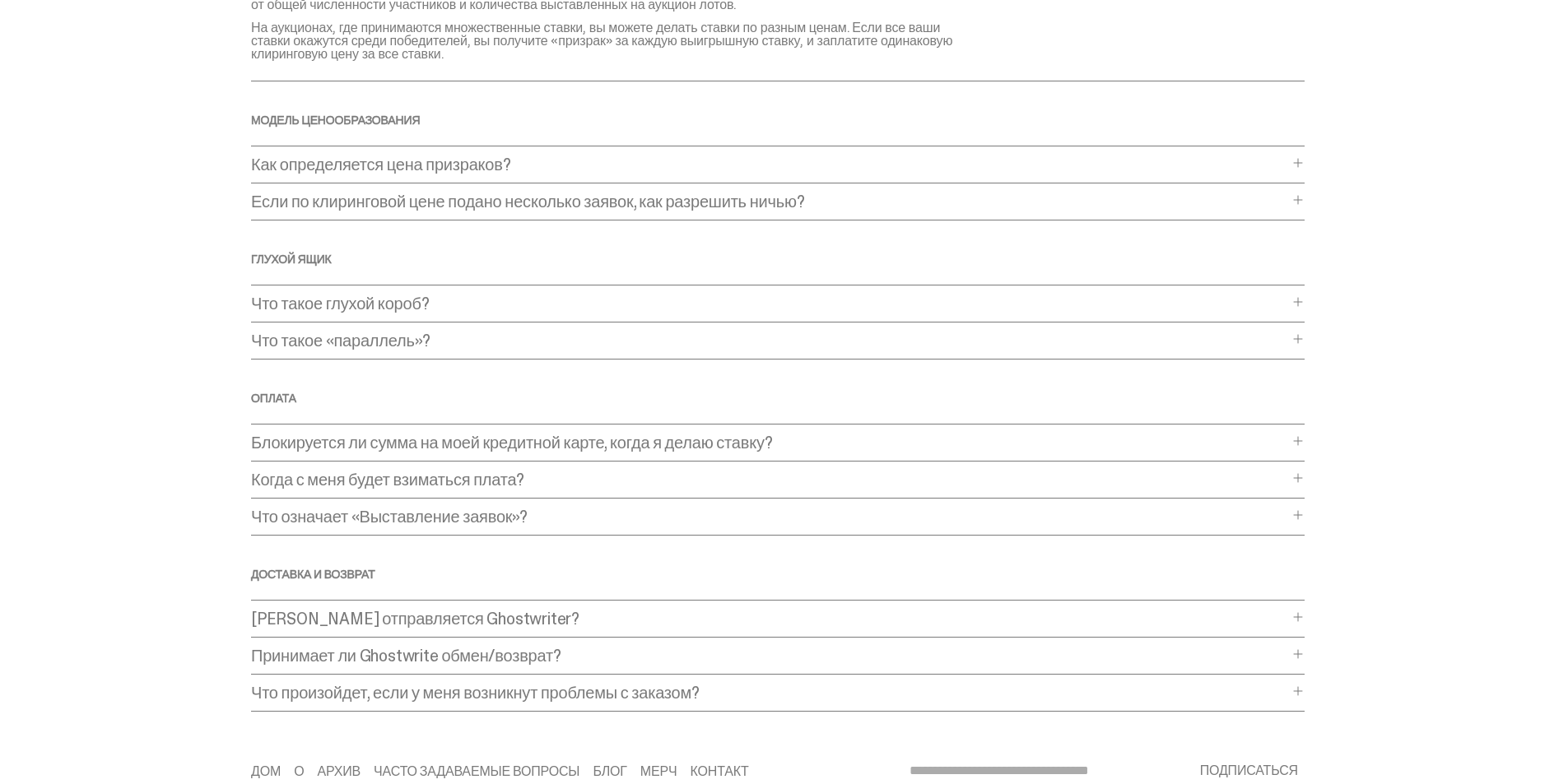
click at [801, 205] on font "Если по клиринговой цене подано несколько заявок, как разрешить ничью?" at bounding box center [527, 201] width 554 height 21
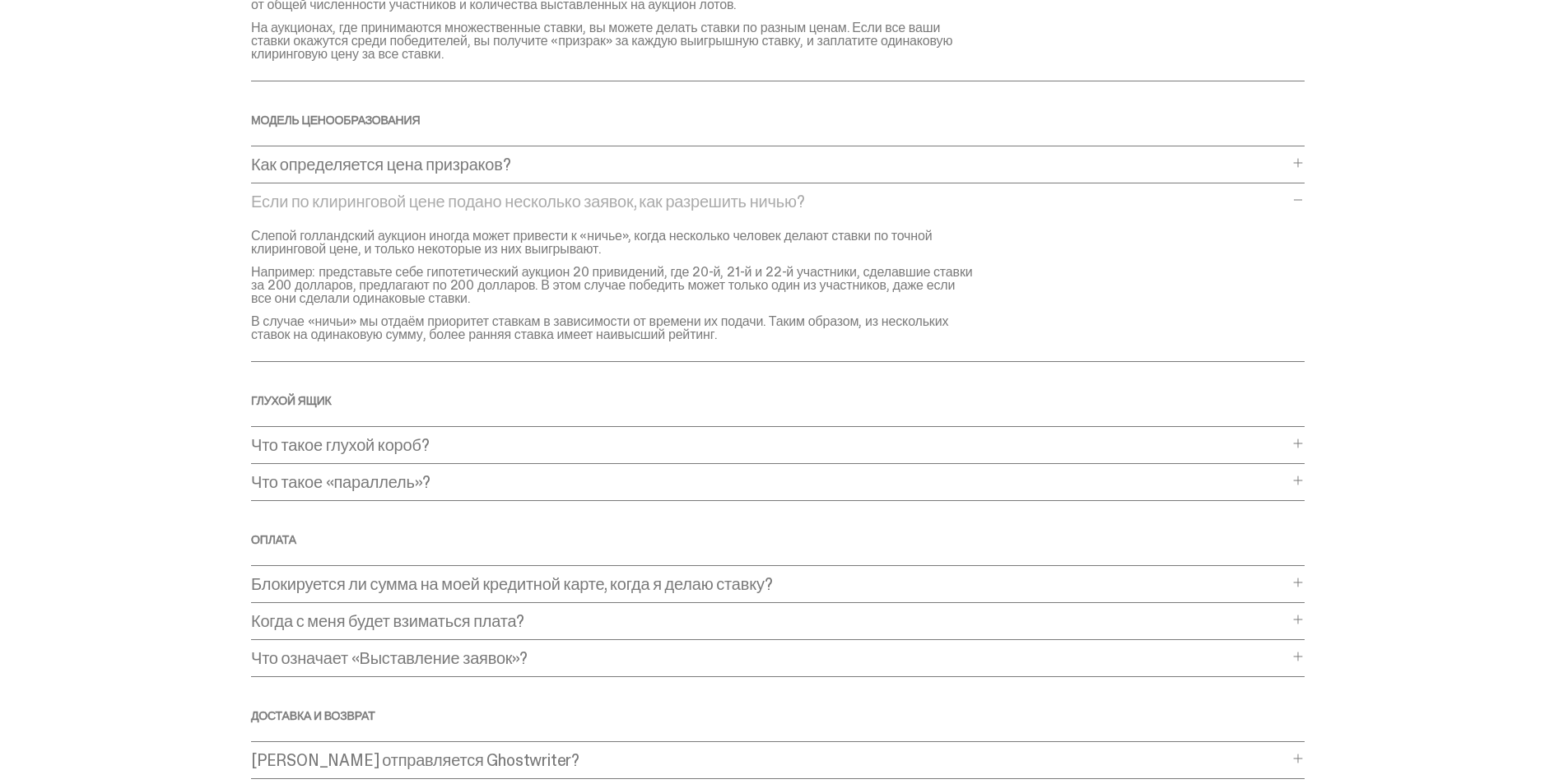
click at [578, 166] on p "Как определяется цена призраков?" at bounding box center [769, 164] width 1037 height 16
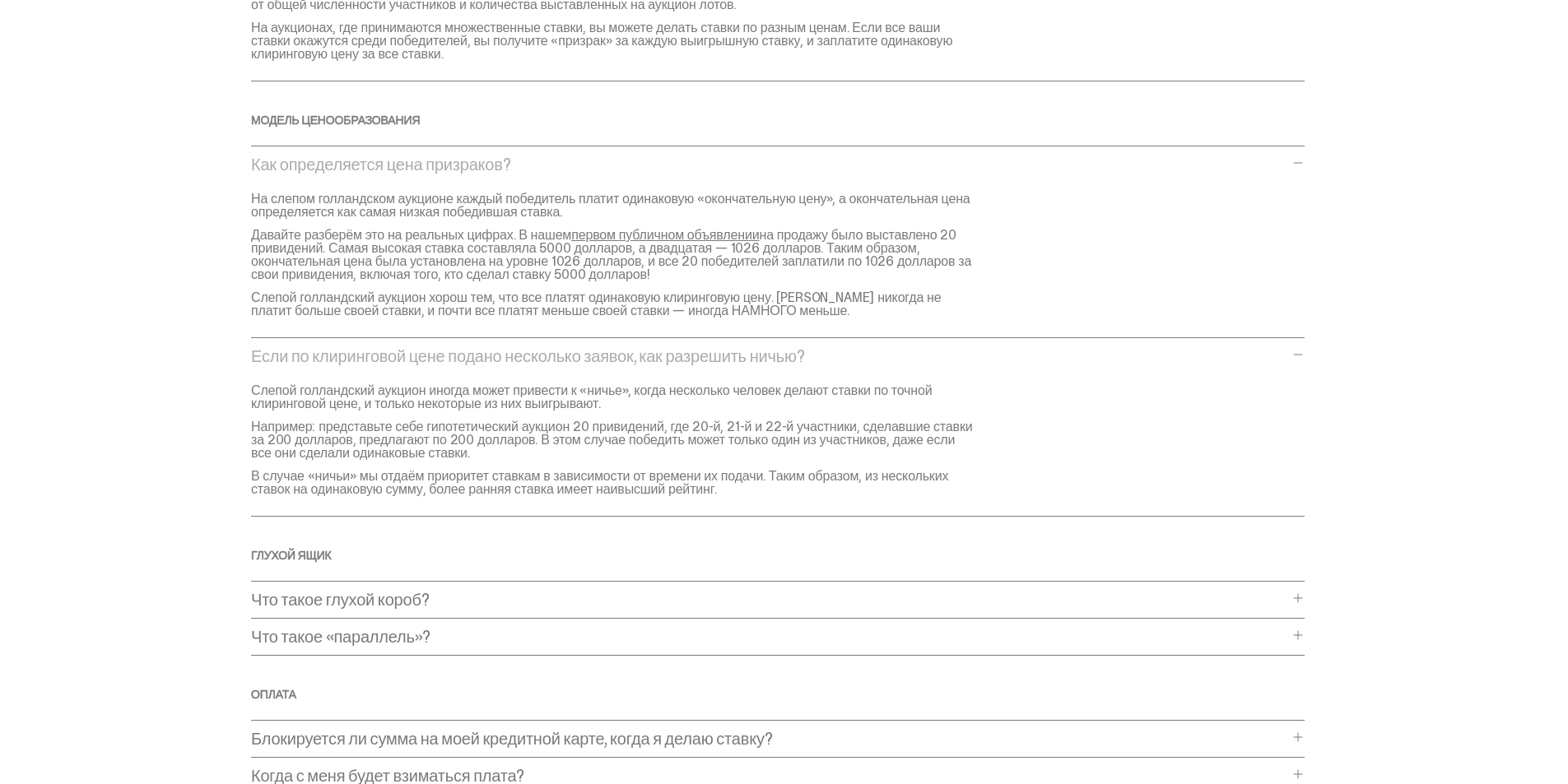
click at [573, 175] on div "Как определяется цена призраков? Как определяется цена призраков? На слепом гол…" at bounding box center [777, 247] width 1053 height 182
click at [502, 151] on div "Часто задаваемые вопросы Общий Что такое слепой голландский аукцион? Что такое …" at bounding box center [777, 372] width 1053 height 1270
click at [1304, 167] on span at bounding box center [1298, 163] width 13 height 13
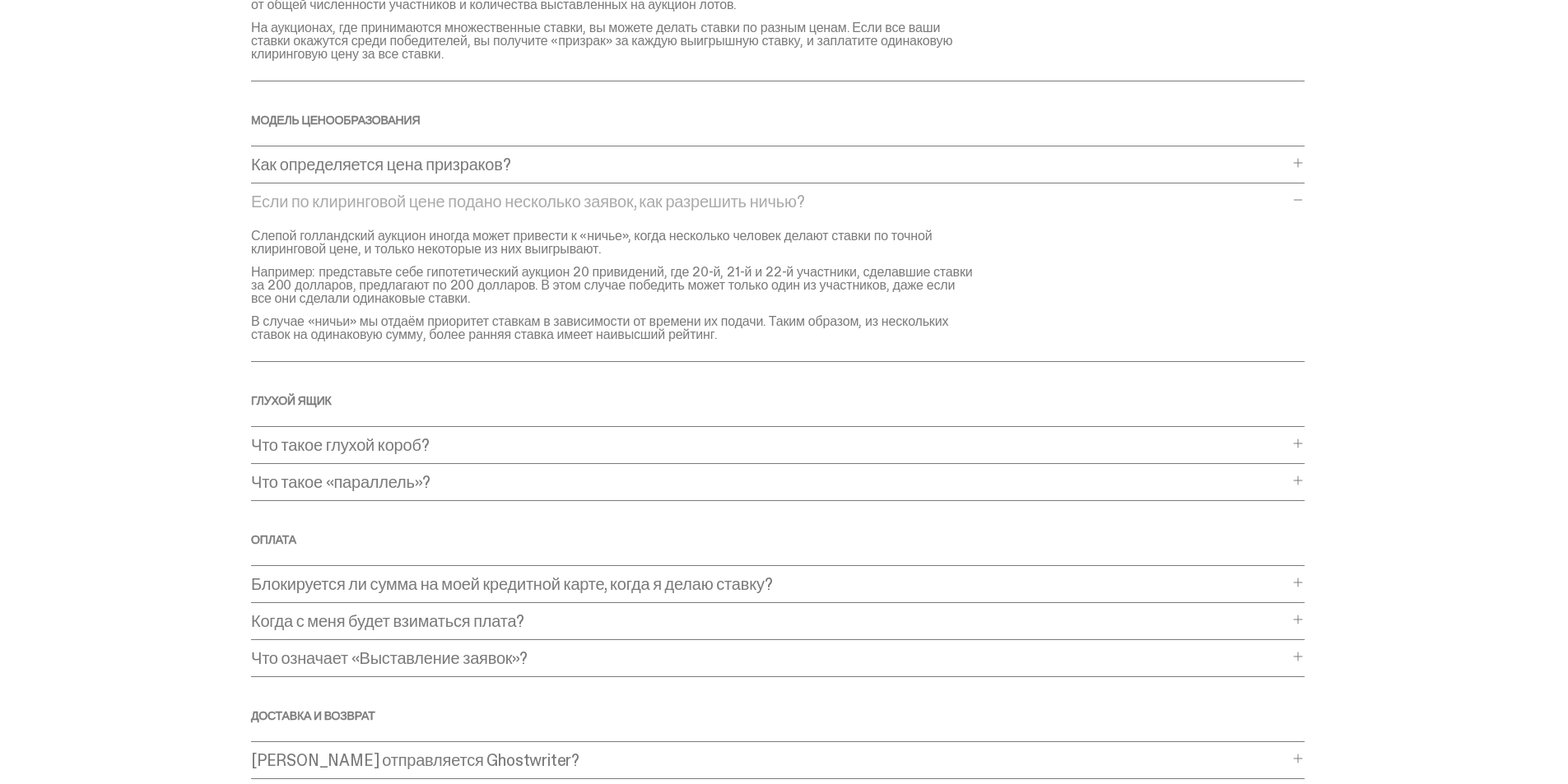
click at [1304, 199] on span at bounding box center [1298, 200] width 13 height 13
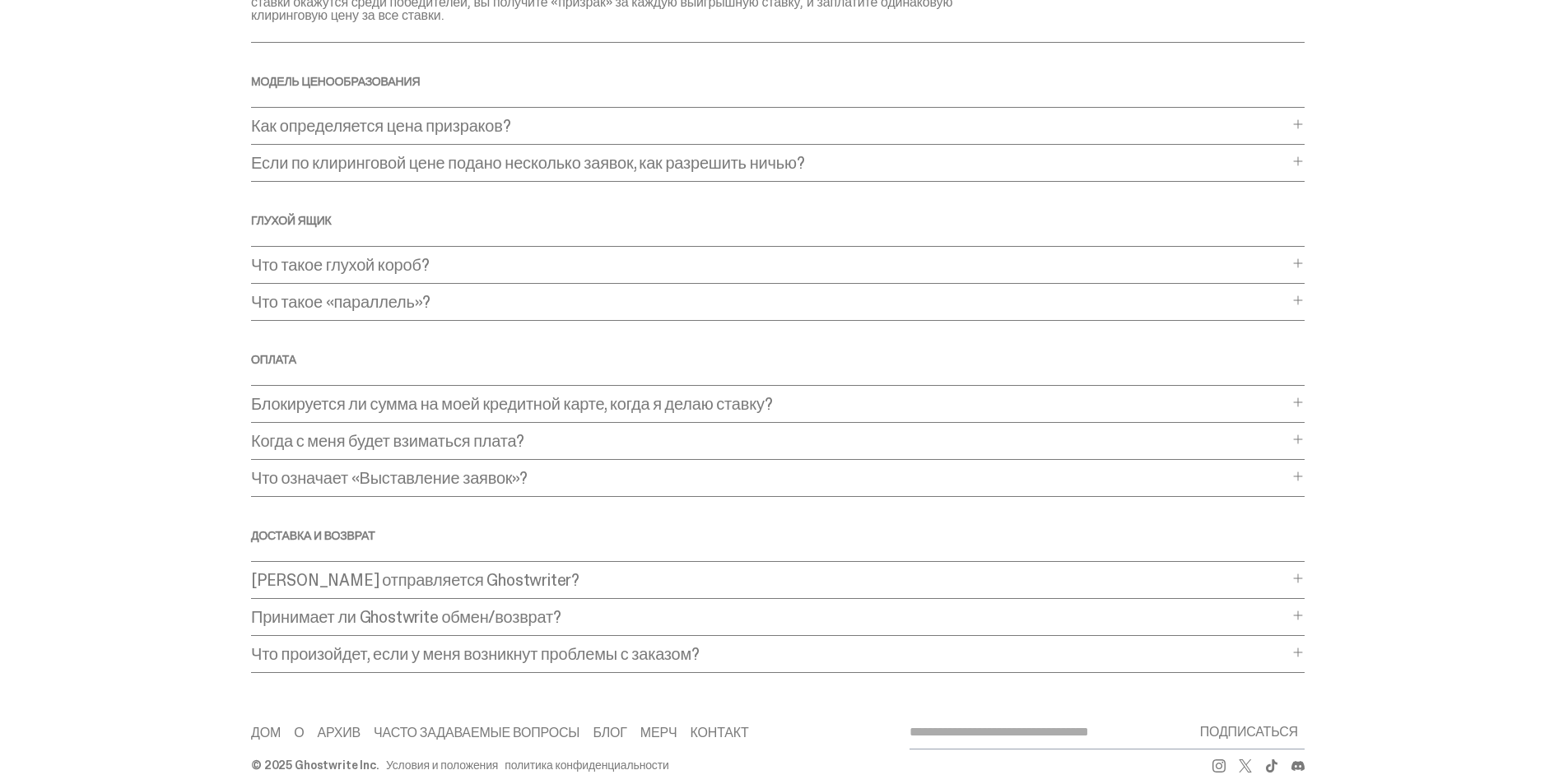
scroll to position [389, 0]
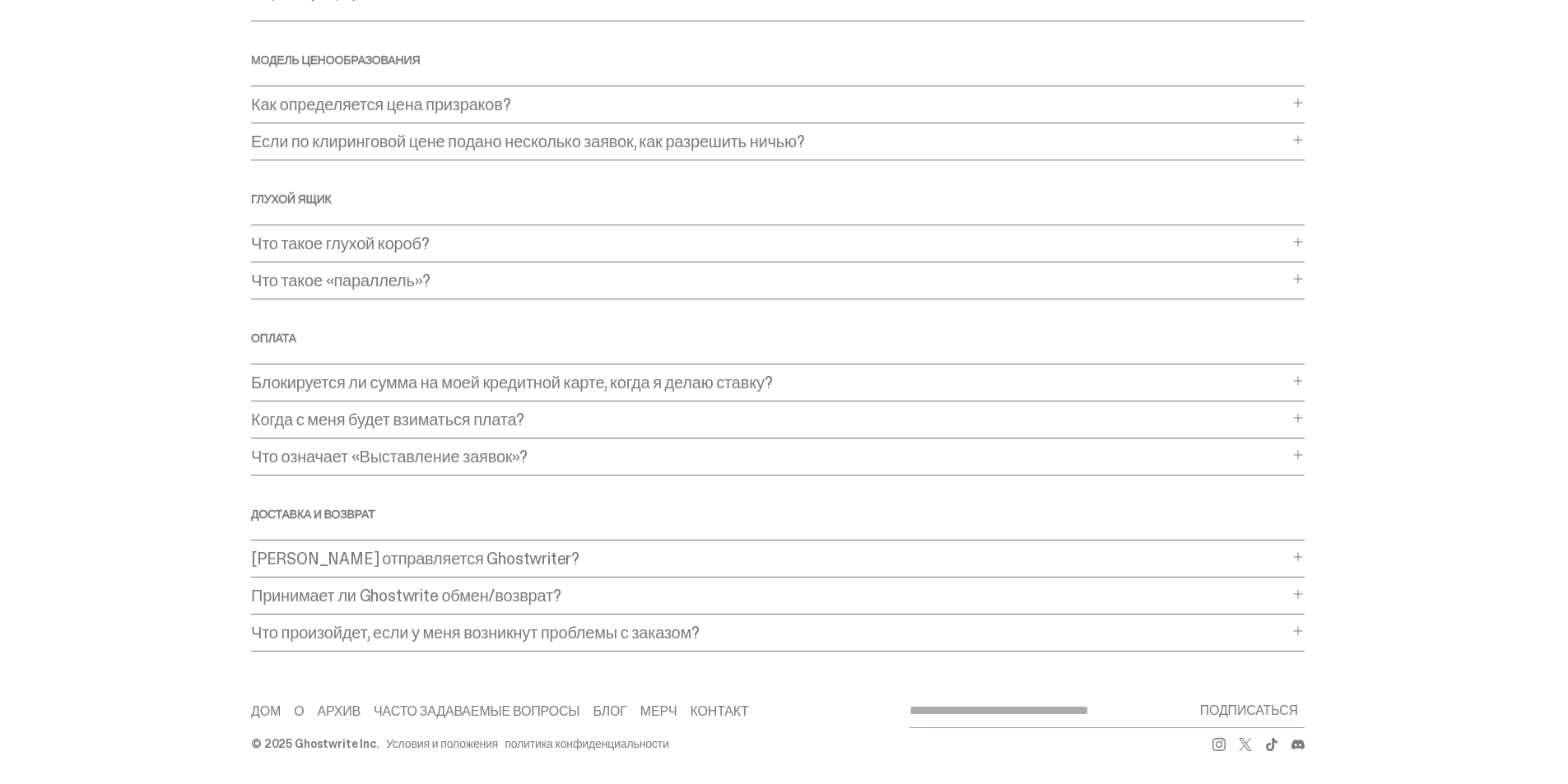
click at [803, 385] on p "Блокируется ли сумма на моей кредитной карте, когда я делаю ставку?" at bounding box center [769, 382] width 1037 height 16
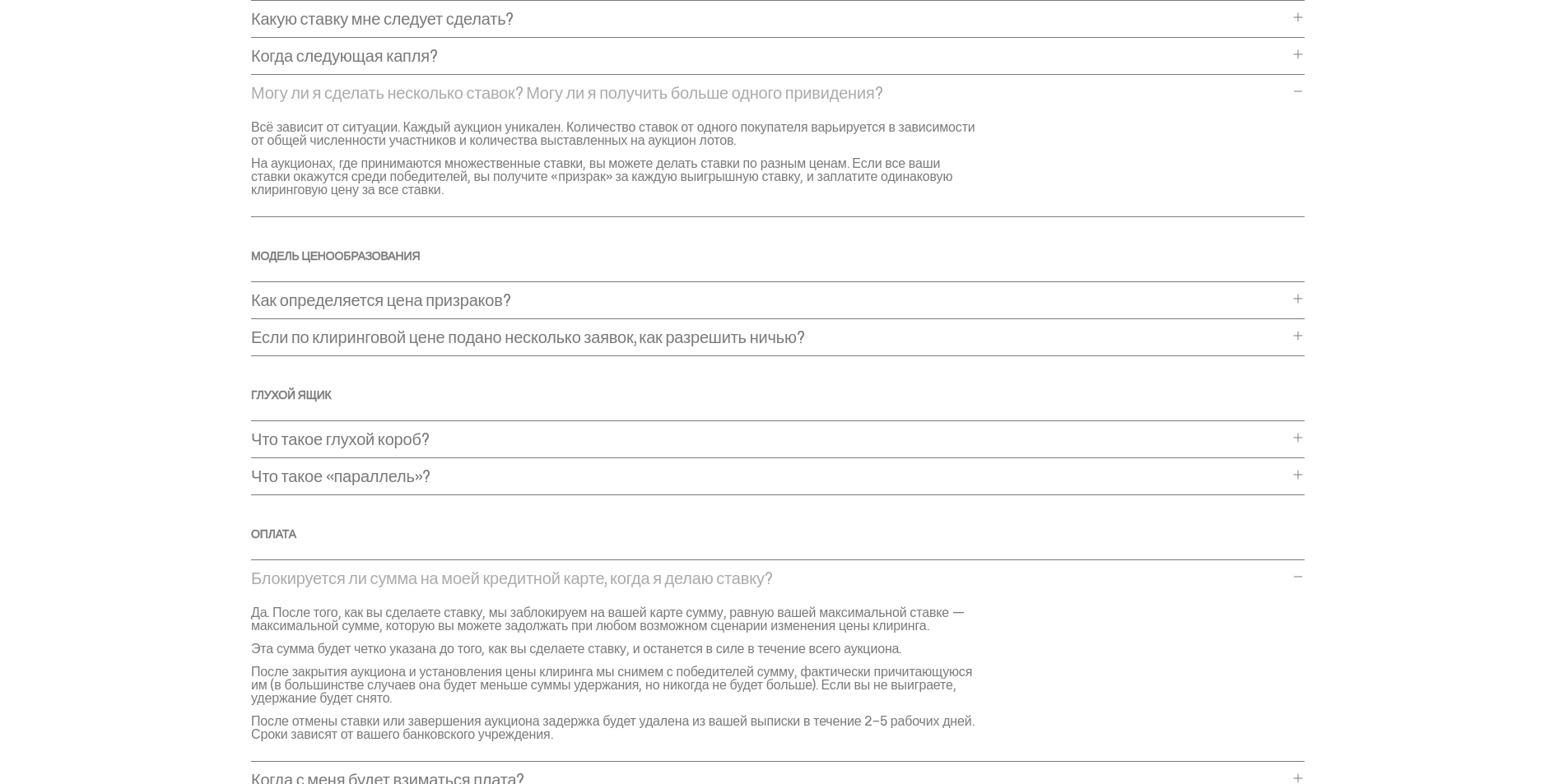
scroll to position [329, 0]
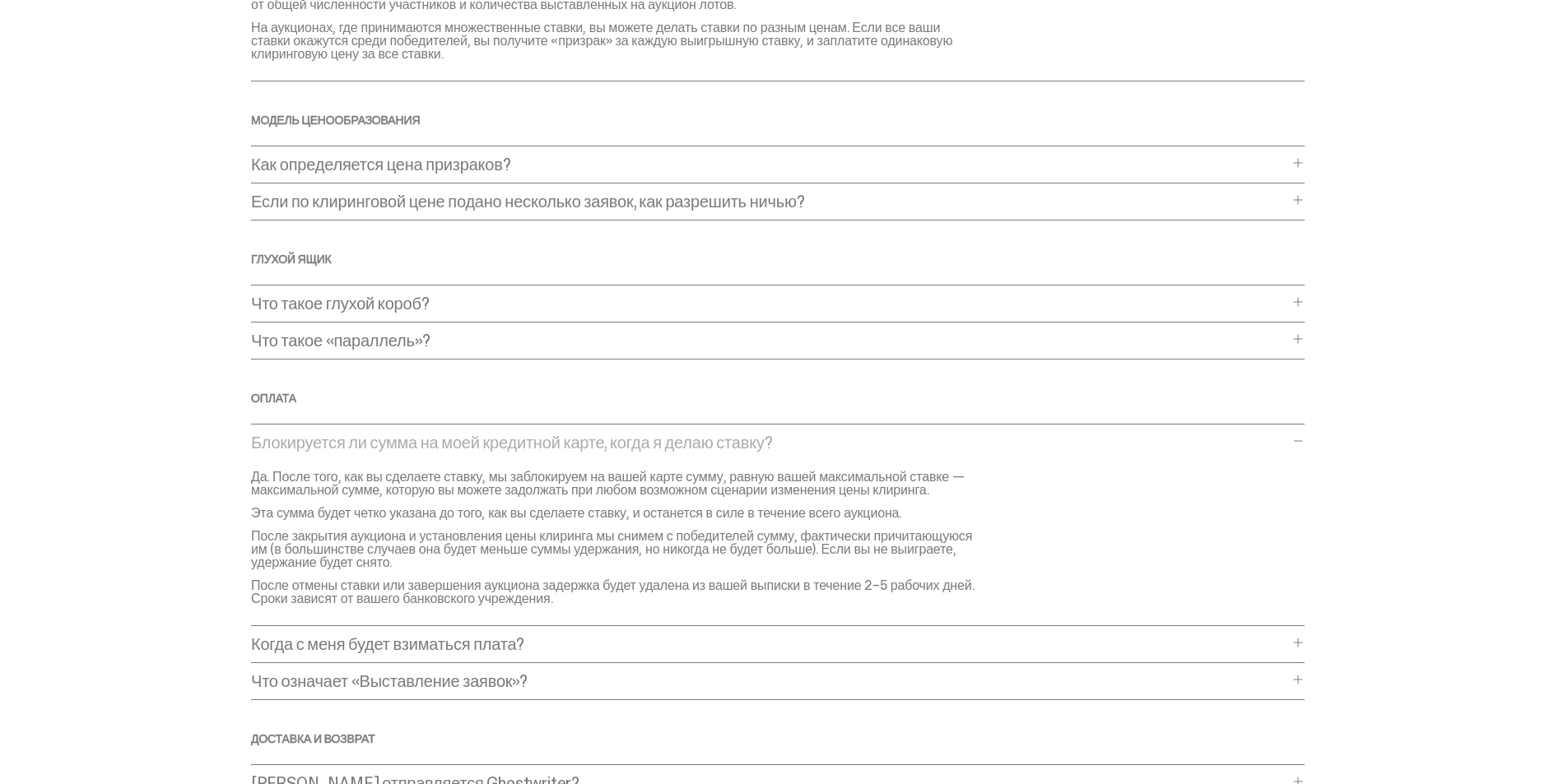
click at [1300, 441] on span at bounding box center [1298, 441] width 13 height 13
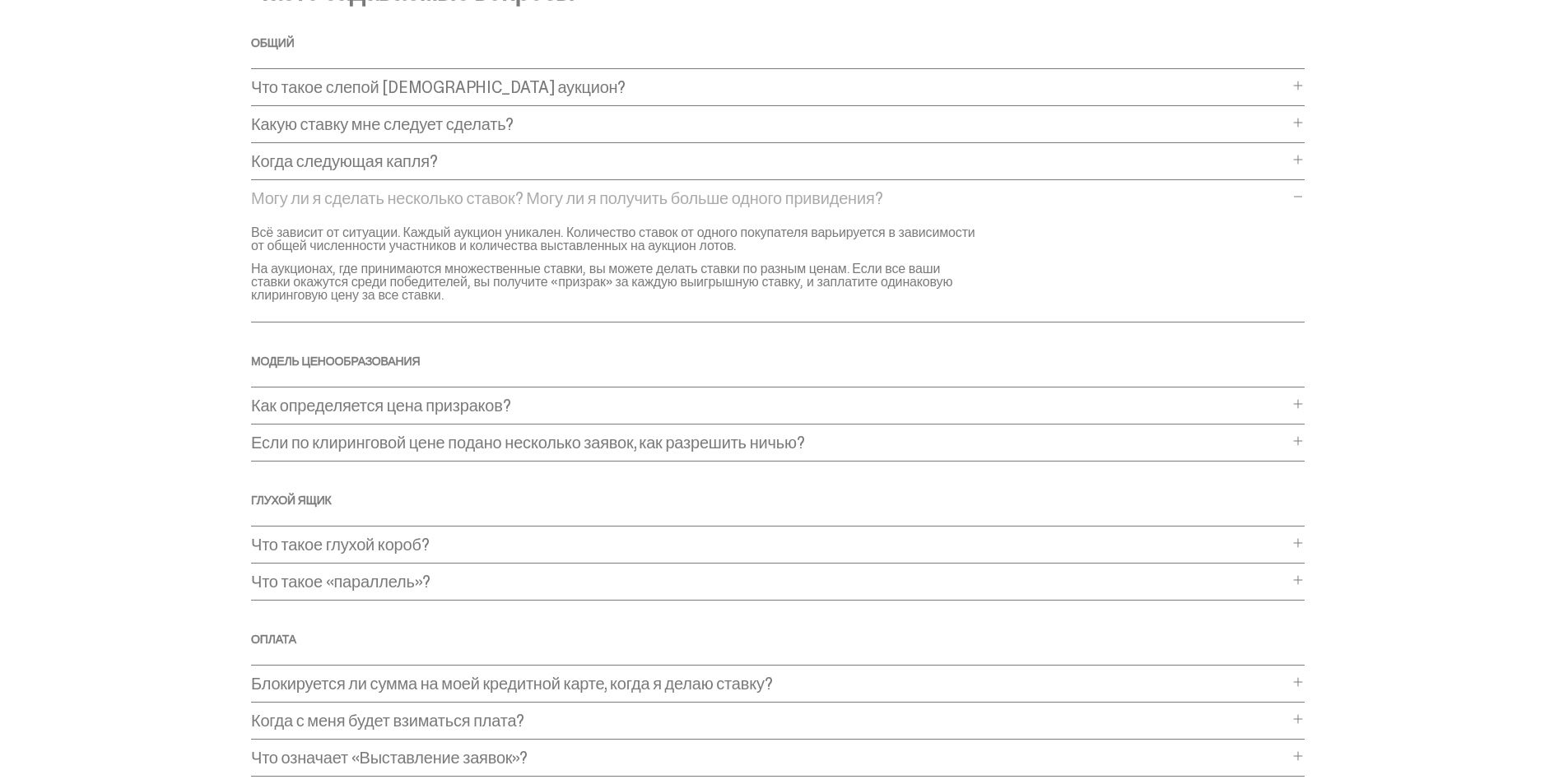
scroll to position [0, 0]
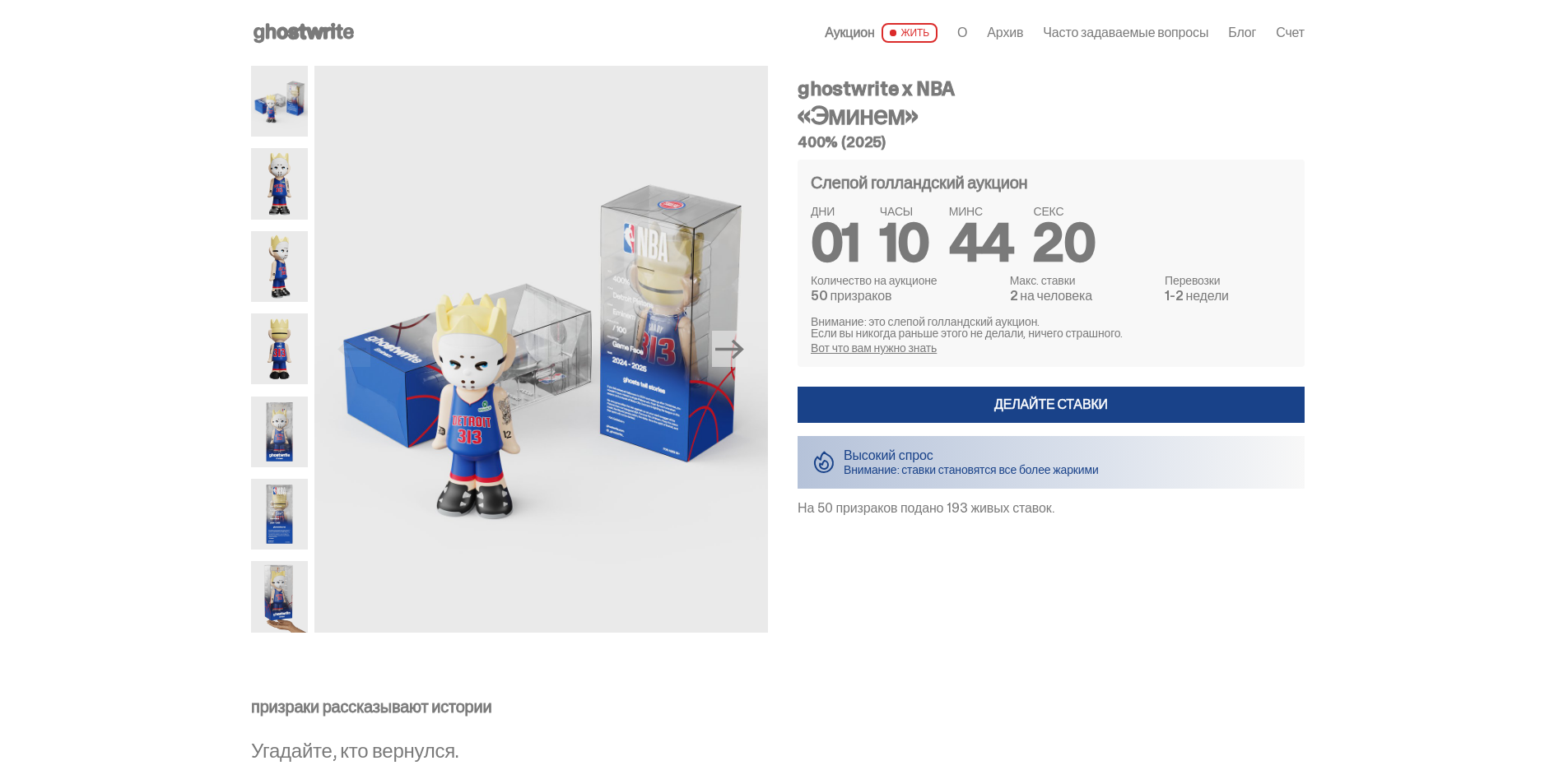
drag, startPoint x: 955, startPoint y: 512, endPoint x: 1133, endPoint y: 520, distance: 178.2
click at [1133, 520] on div "ghostwrite x NBA «Эминем» 400% (2025) Слепой голландский аукцион ДНИ 01 ЧАСЫ 10…" at bounding box center [1041, 349] width 527 height 566
click at [1136, 520] on div "ghostwrite x NBA «Эминем» 400% (2025) Слепой голландский аукцион ДНИ 01 ЧАСЫ 10…" at bounding box center [1041, 349] width 527 height 566
